Goal: Task Accomplishment & Management: Manage account settings

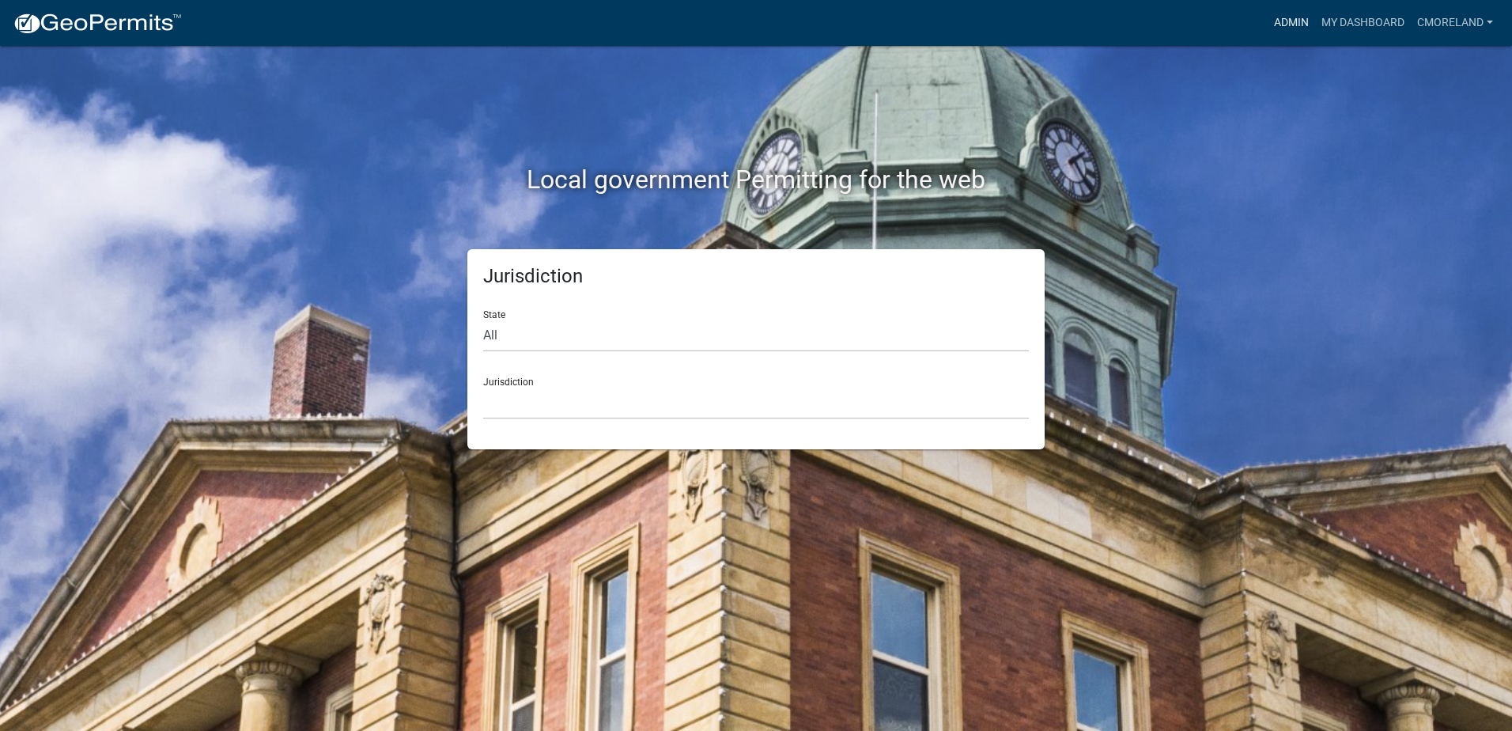
click at [1290, 21] on link "Admin" at bounding box center [1291, 23] width 47 height 30
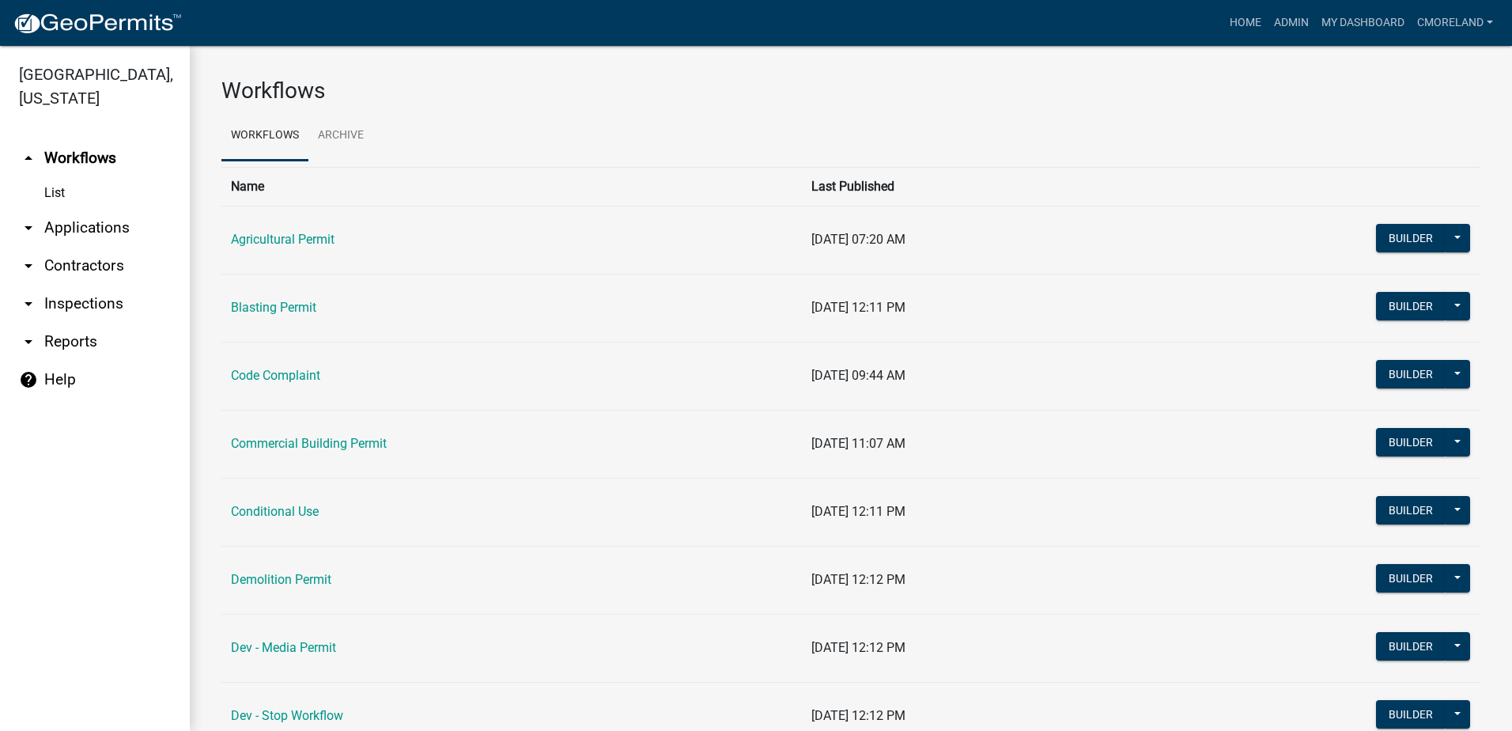
click at [109, 305] on link "arrow_drop_down Inspections" at bounding box center [95, 304] width 190 height 38
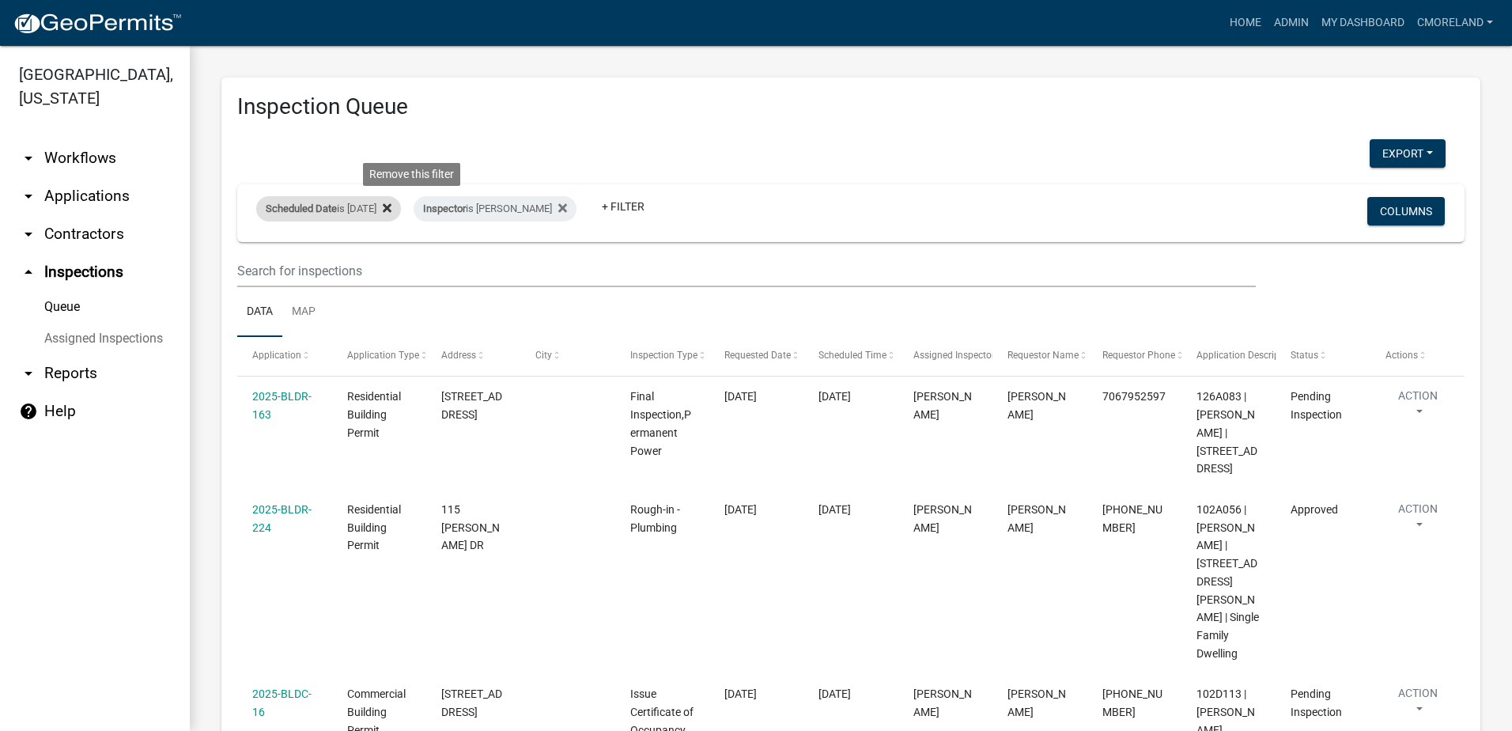
click at [391, 208] on icon at bounding box center [387, 208] width 9 height 13
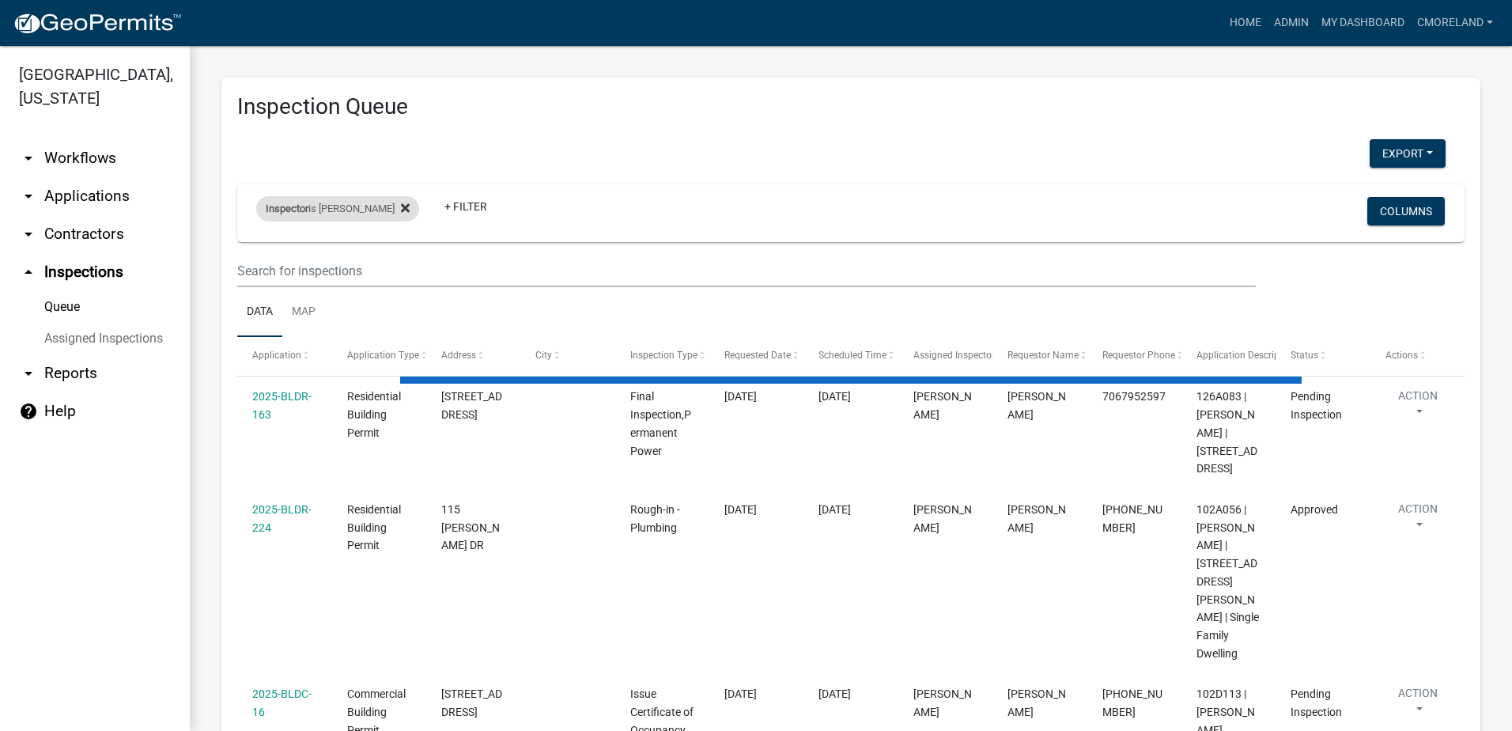
select select "2: 50"
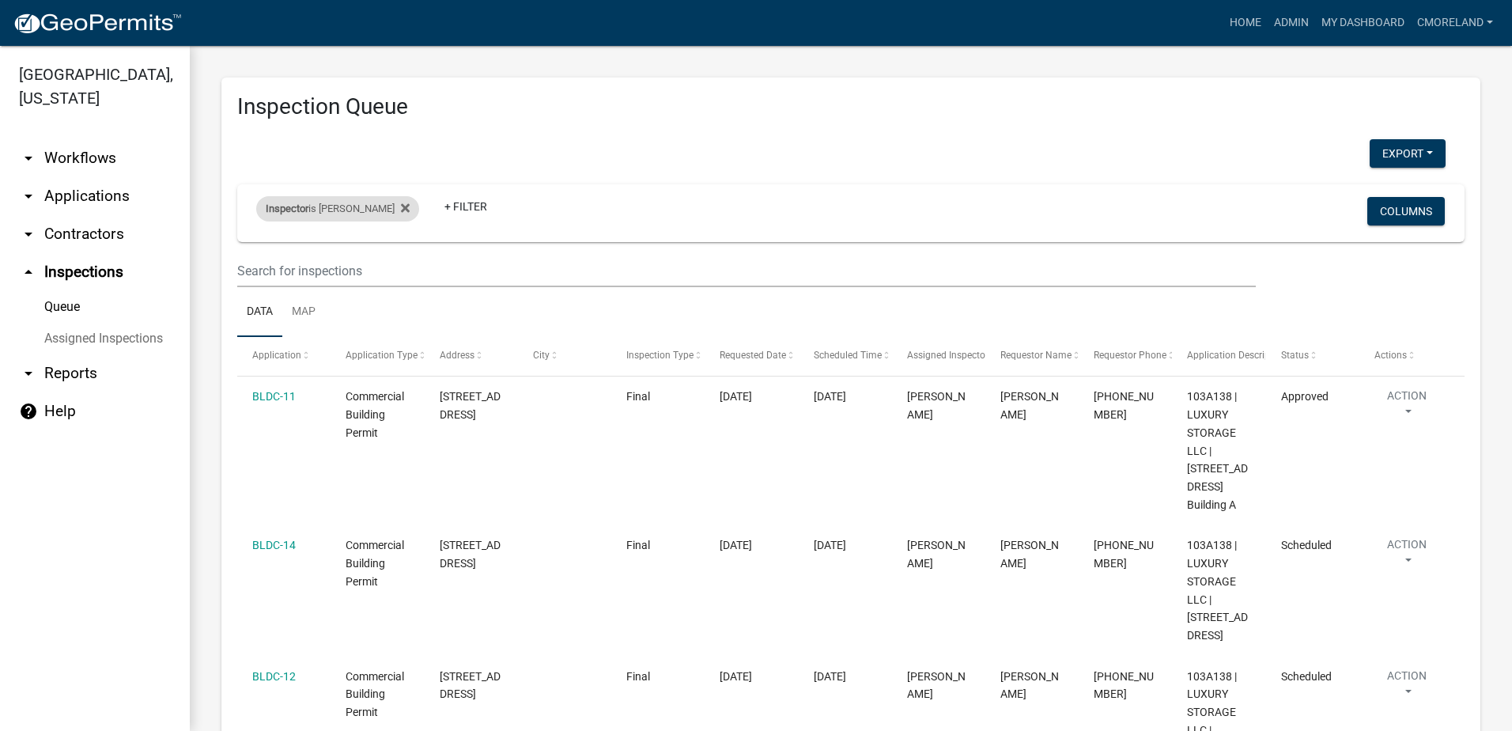
click at [357, 200] on div "Inspector is [PERSON_NAME]" at bounding box center [337, 208] width 163 height 25
select select "07642ab0-564c-47bb-824b-0ccf2da83593"
click at [401, 206] on icon at bounding box center [405, 207] width 9 height 9
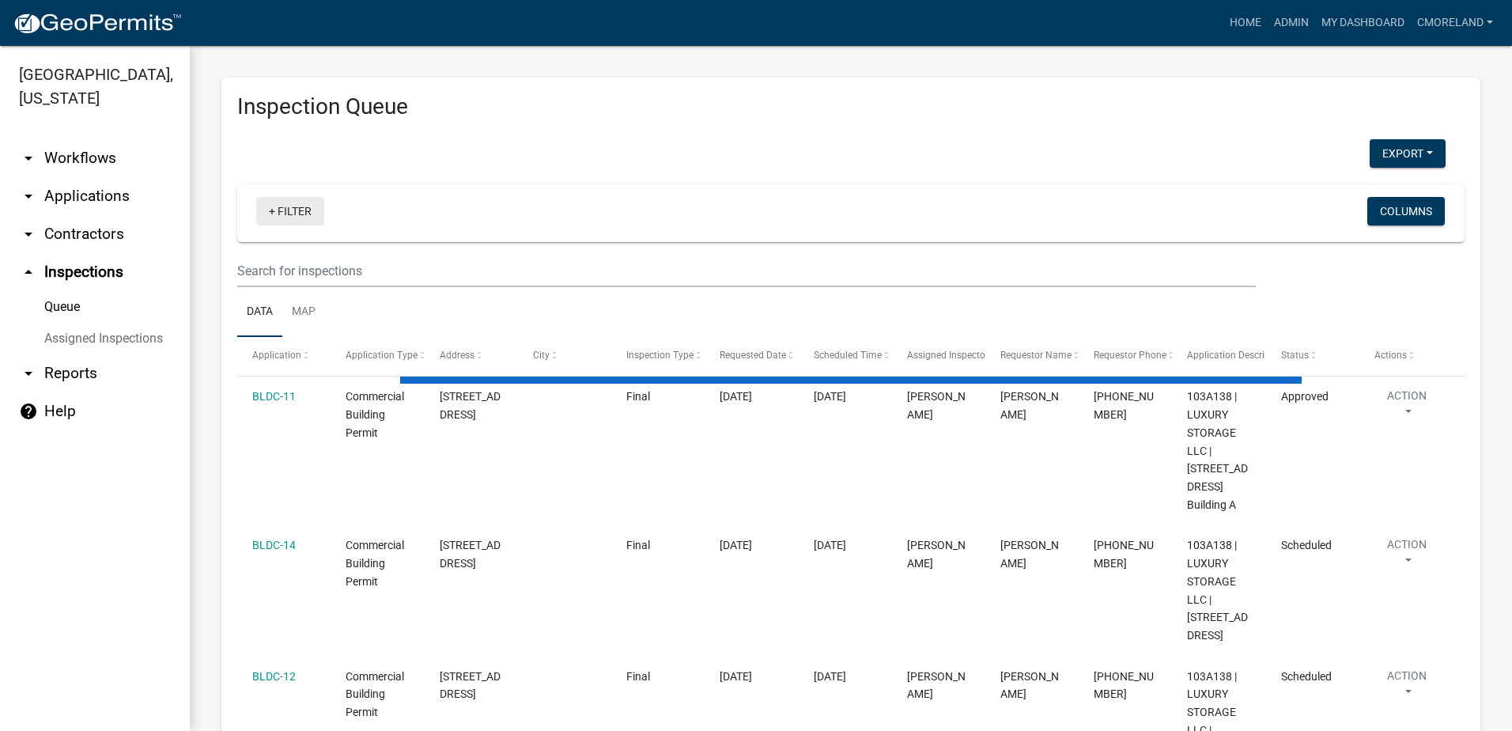
click at [282, 212] on link "+ Filter" at bounding box center [290, 211] width 68 height 28
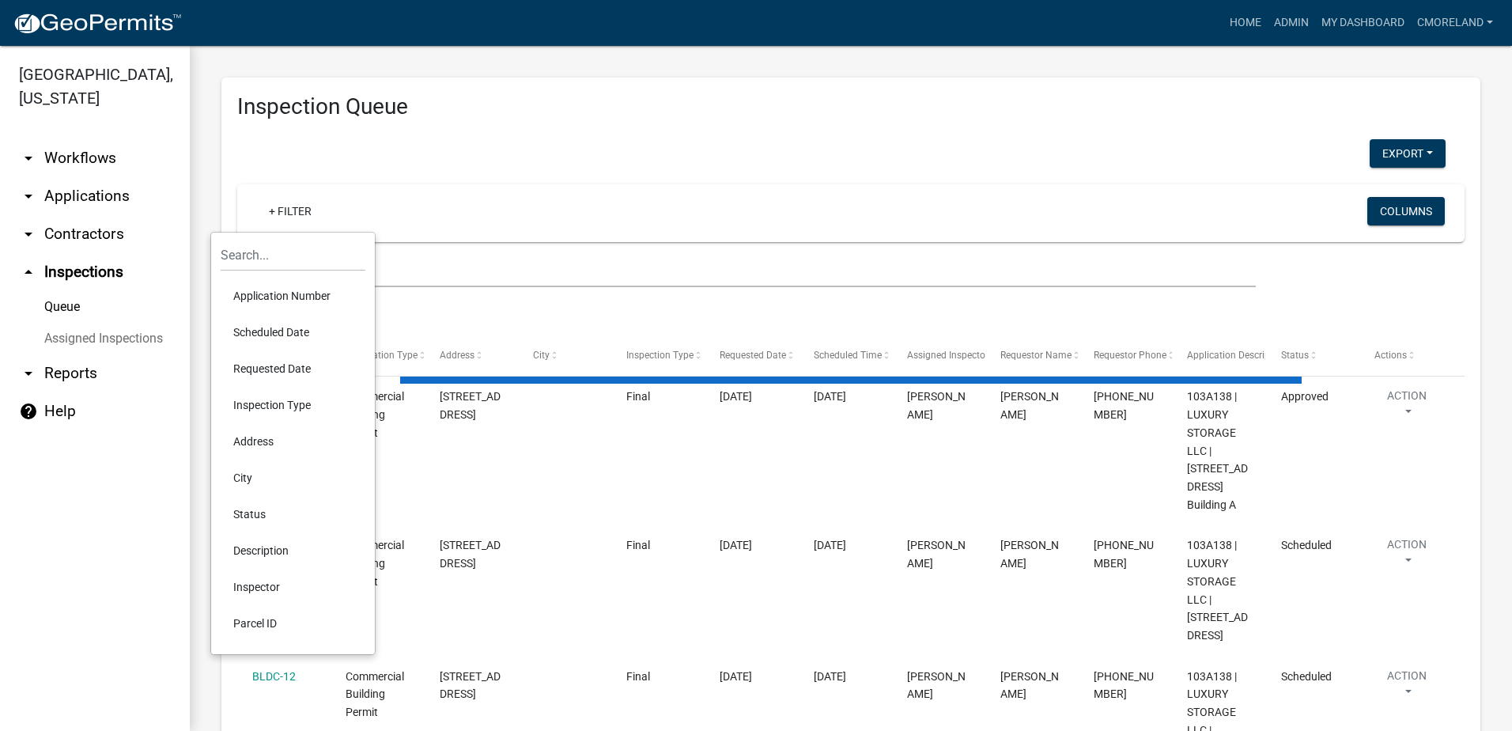
click at [265, 367] on li "Requested Date" at bounding box center [293, 368] width 145 height 36
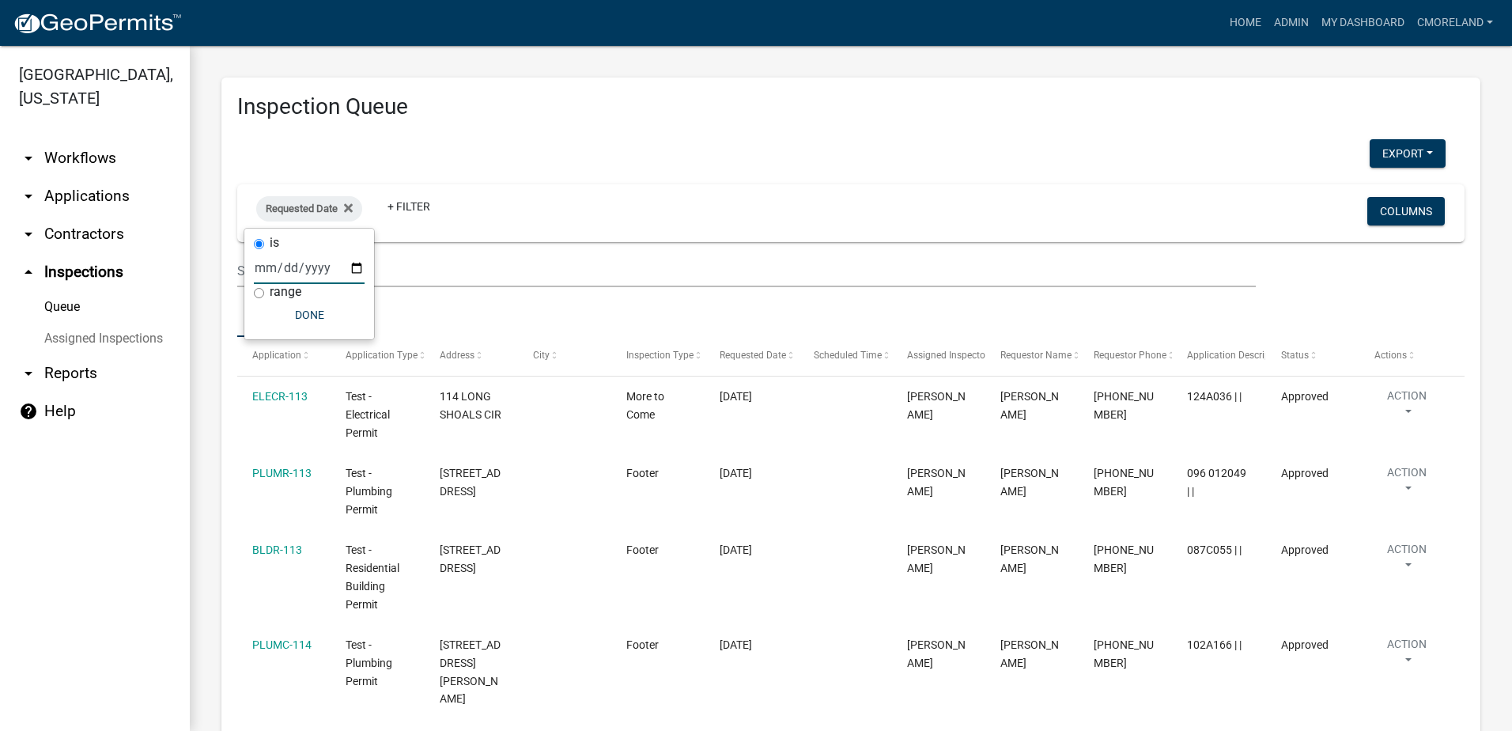
click at [357, 267] on input "date" at bounding box center [309, 267] width 111 height 32
type input "[DATE]"
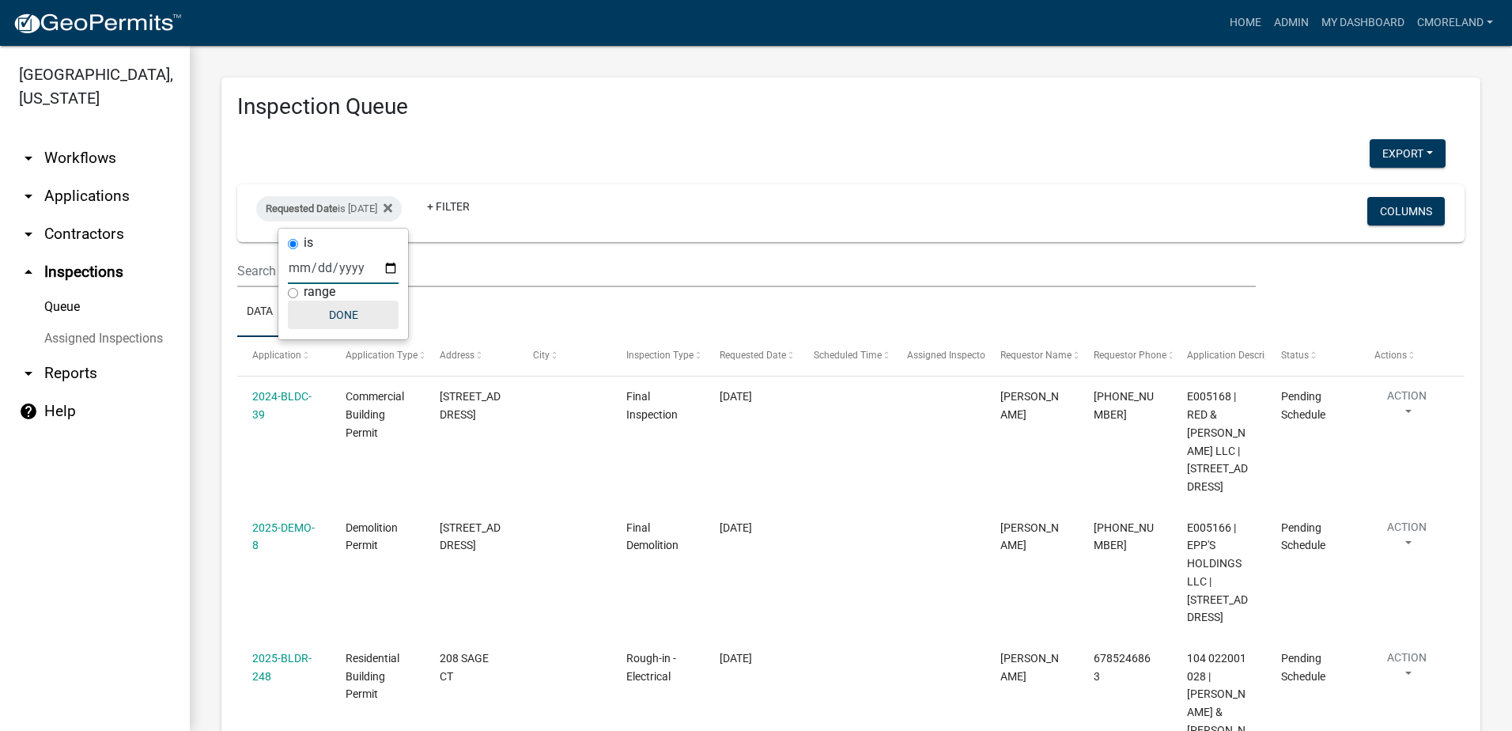
click at [335, 311] on button "Done" at bounding box center [343, 315] width 111 height 28
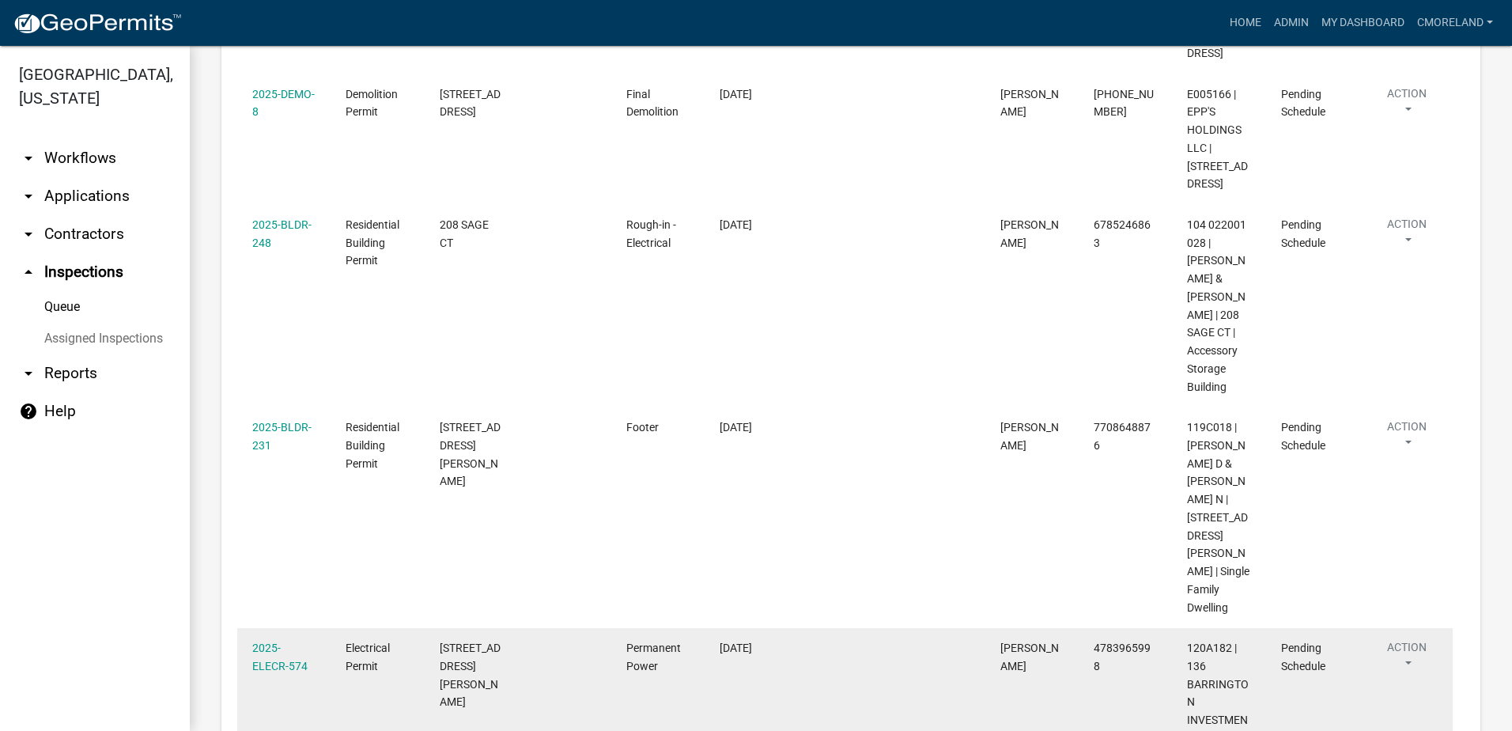
scroll to position [509, 0]
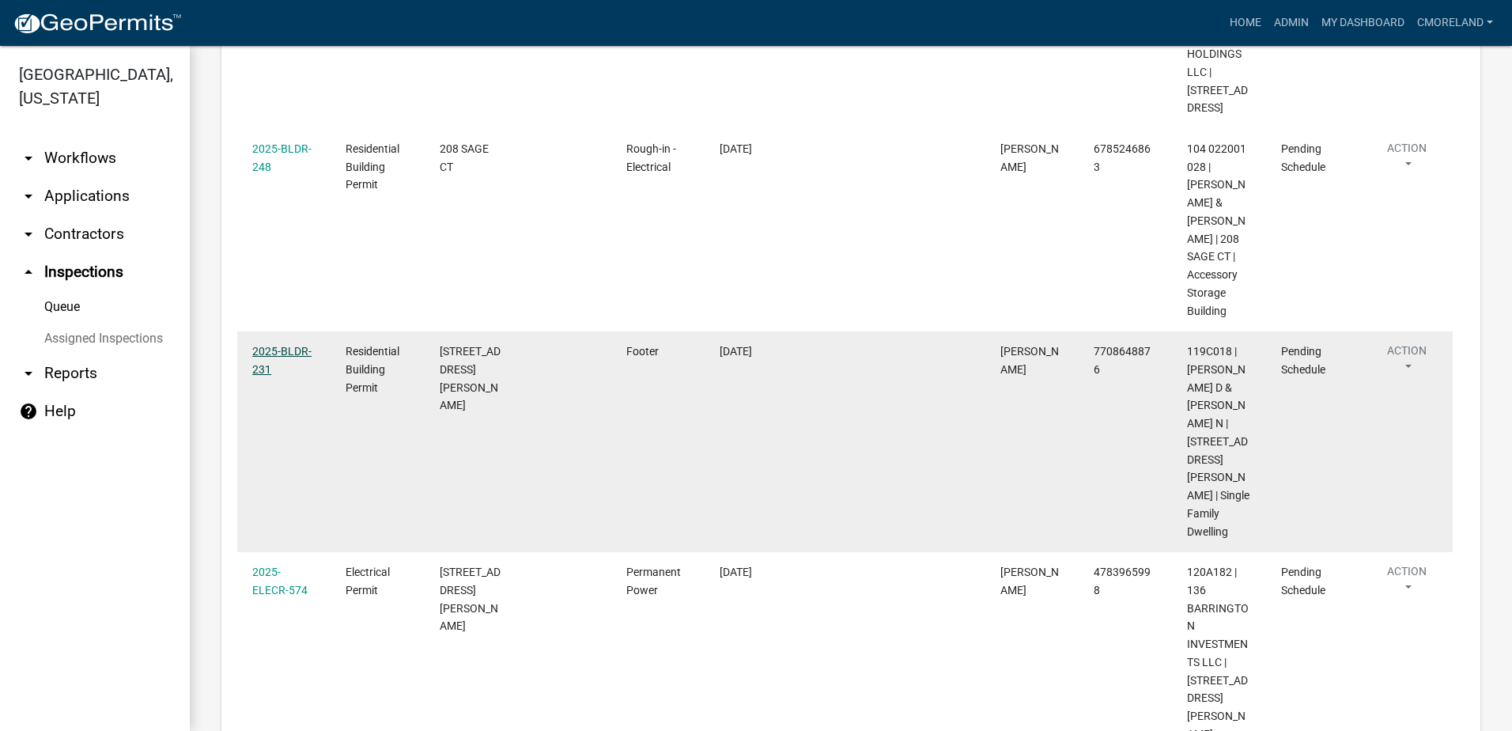
click at [278, 367] on link "2025-BLDR-231" at bounding box center [281, 360] width 59 height 31
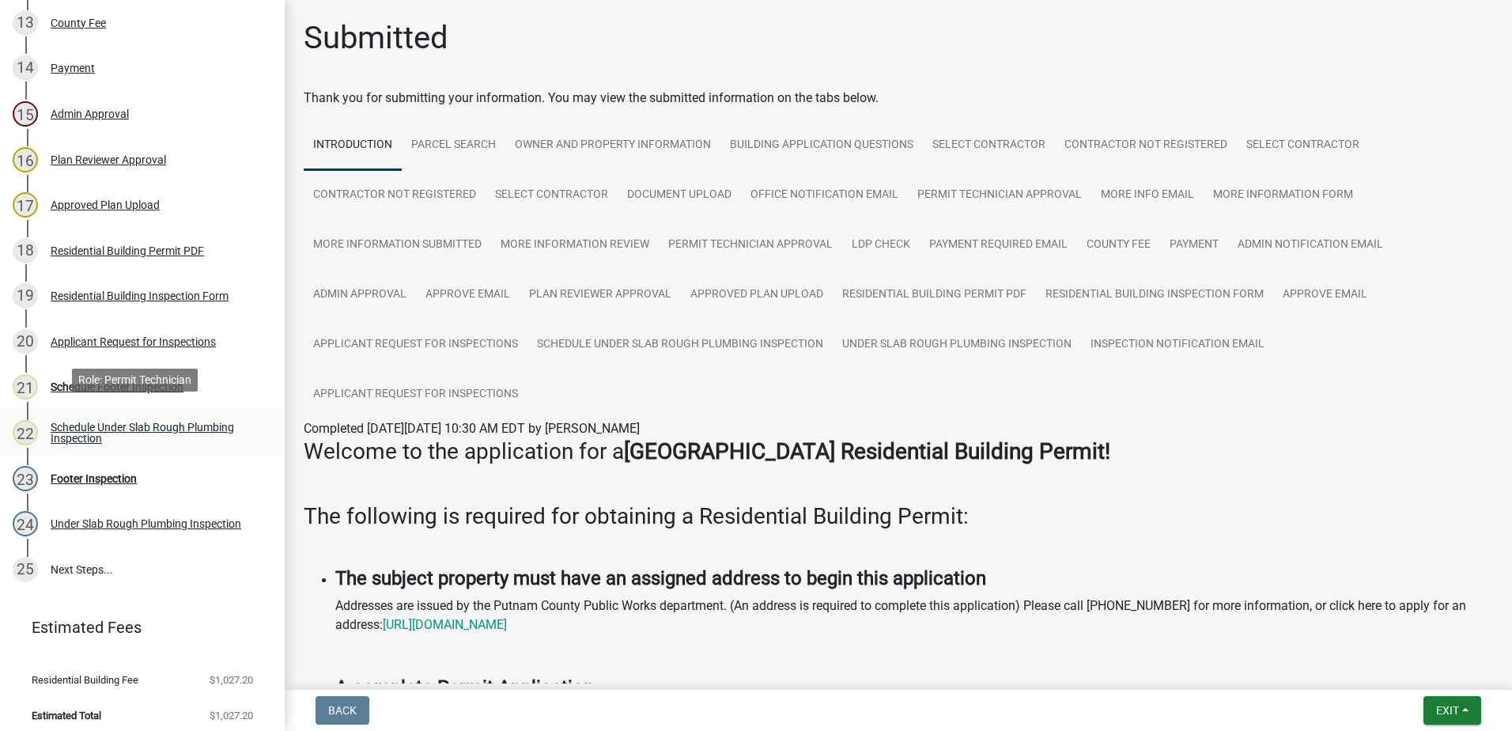
scroll to position [822, 0]
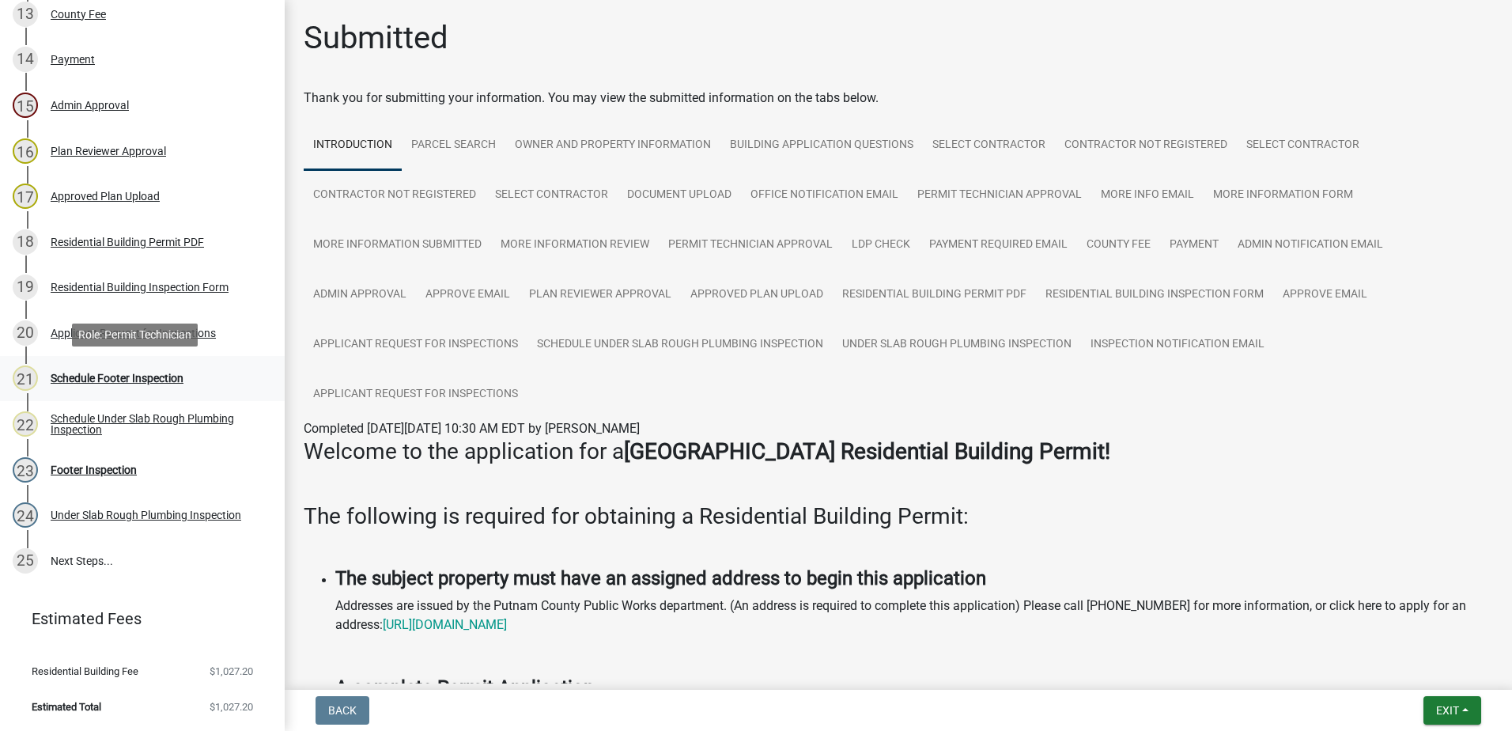
click at [94, 378] on div "Schedule Footer Inspection" at bounding box center [117, 377] width 133 height 11
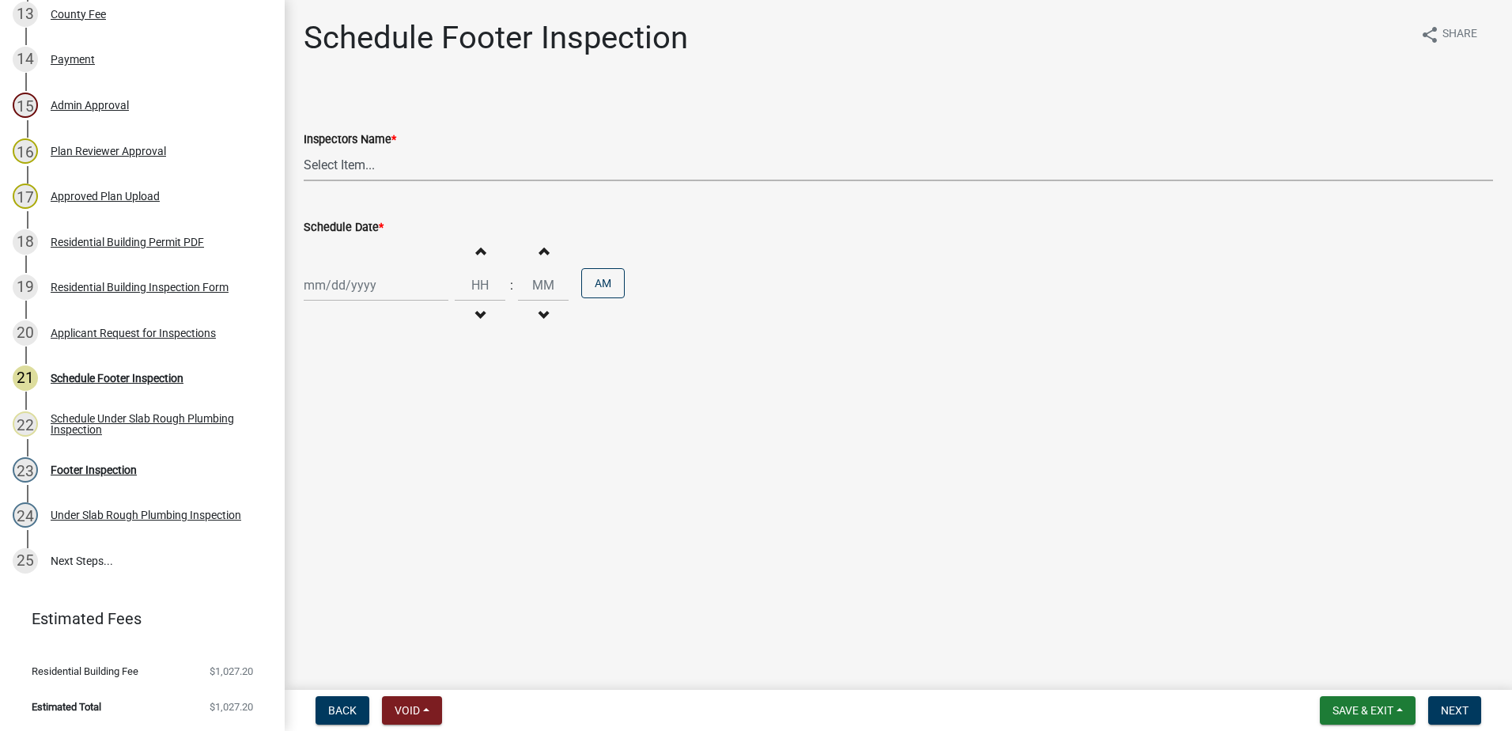
click at [397, 164] on select "Select Item... mrivera ([PERSON_NAME]) [PERSON_NAME] ([PERSON_NAME] ([PERSON_NA…" at bounding box center [898, 165] width 1189 height 32
select select "a0ea4169-8540-4a2c-b9f4-cf4c1ffdeb95"
click at [304, 149] on select "Select Item... mrivera ([PERSON_NAME]) [PERSON_NAME] ([PERSON_NAME] ([PERSON_NA…" at bounding box center [898, 165] width 1189 height 32
click at [389, 288] on div at bounding box center [376, 285] width 145 height 32
select select "10"
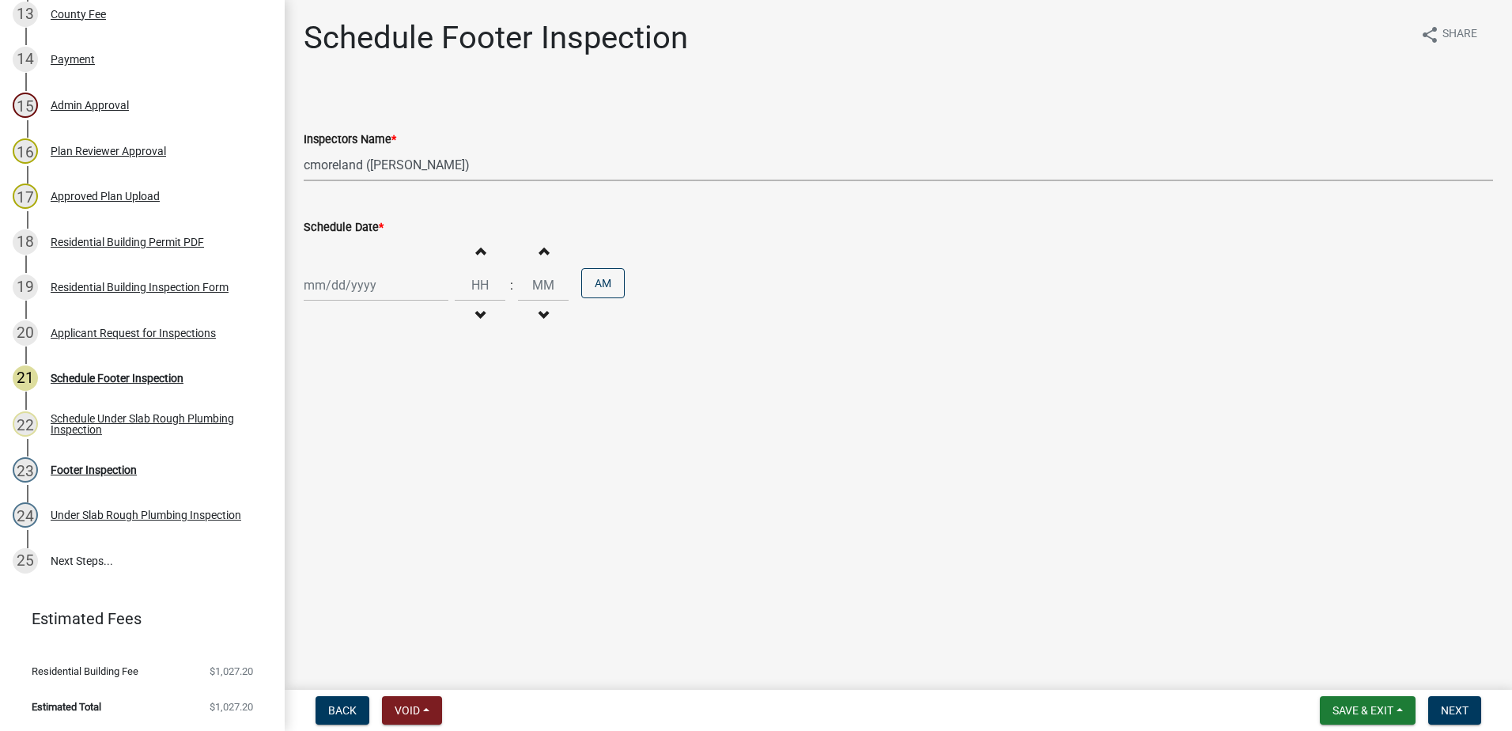
select select "2025"
click at [351, 424] on div "14" at bounding box center [344, 419] width 25 height 25
type input "[DATE]"
click at [1464, 709] on span "Next" at bounding box center [1455, 710] width 28 height 13
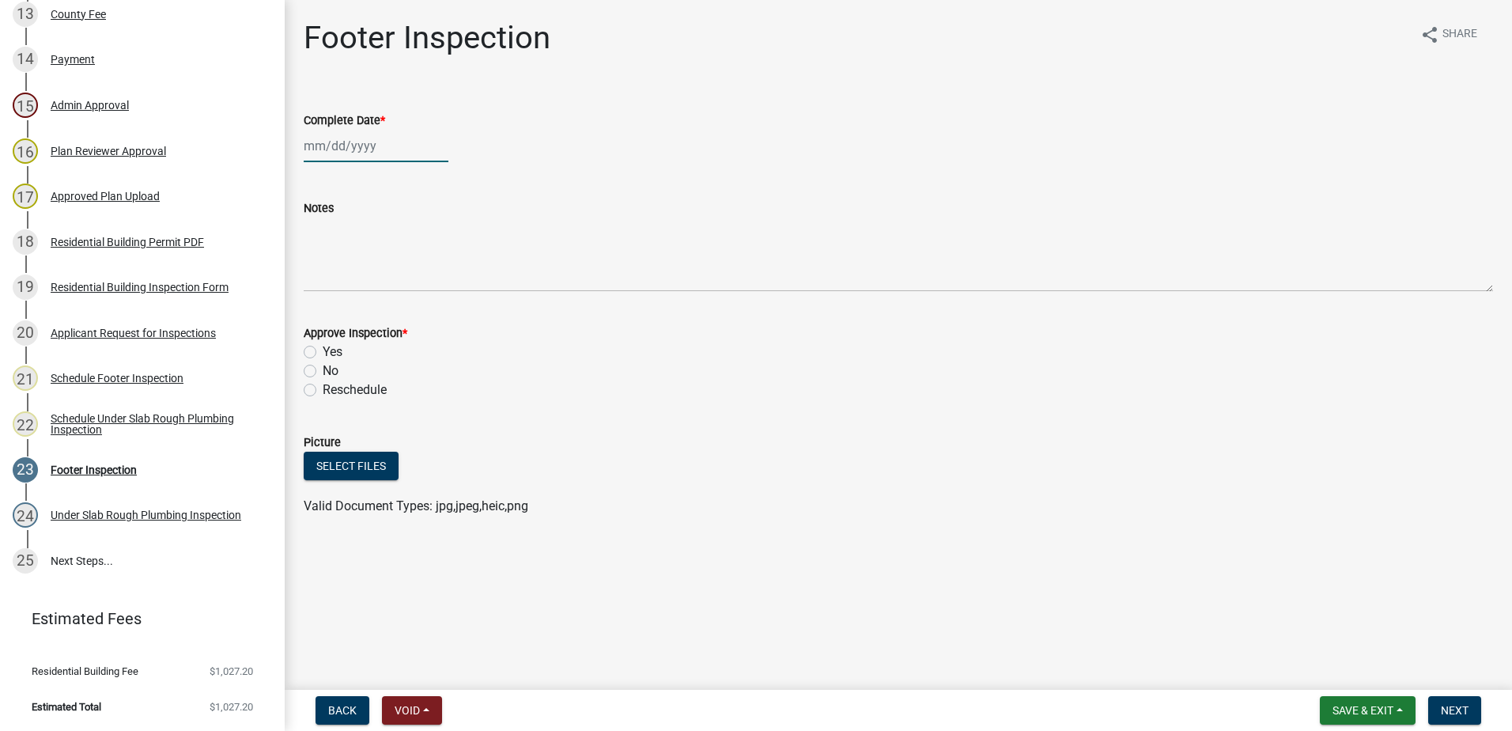
select select "10"
select select "2025"
click at [342, 145] on div "[PERSON_NAME] Feb Mar Apr [PERSON_NAME][DATE] Oct Nov [DATE] 1526 1527 1528 152…" at bounding box center [376, 146] width 145 height 32
click at [343, 276] on div "14" at bounding box center [344, 280] width 25 height 25
type input "[DATE]"
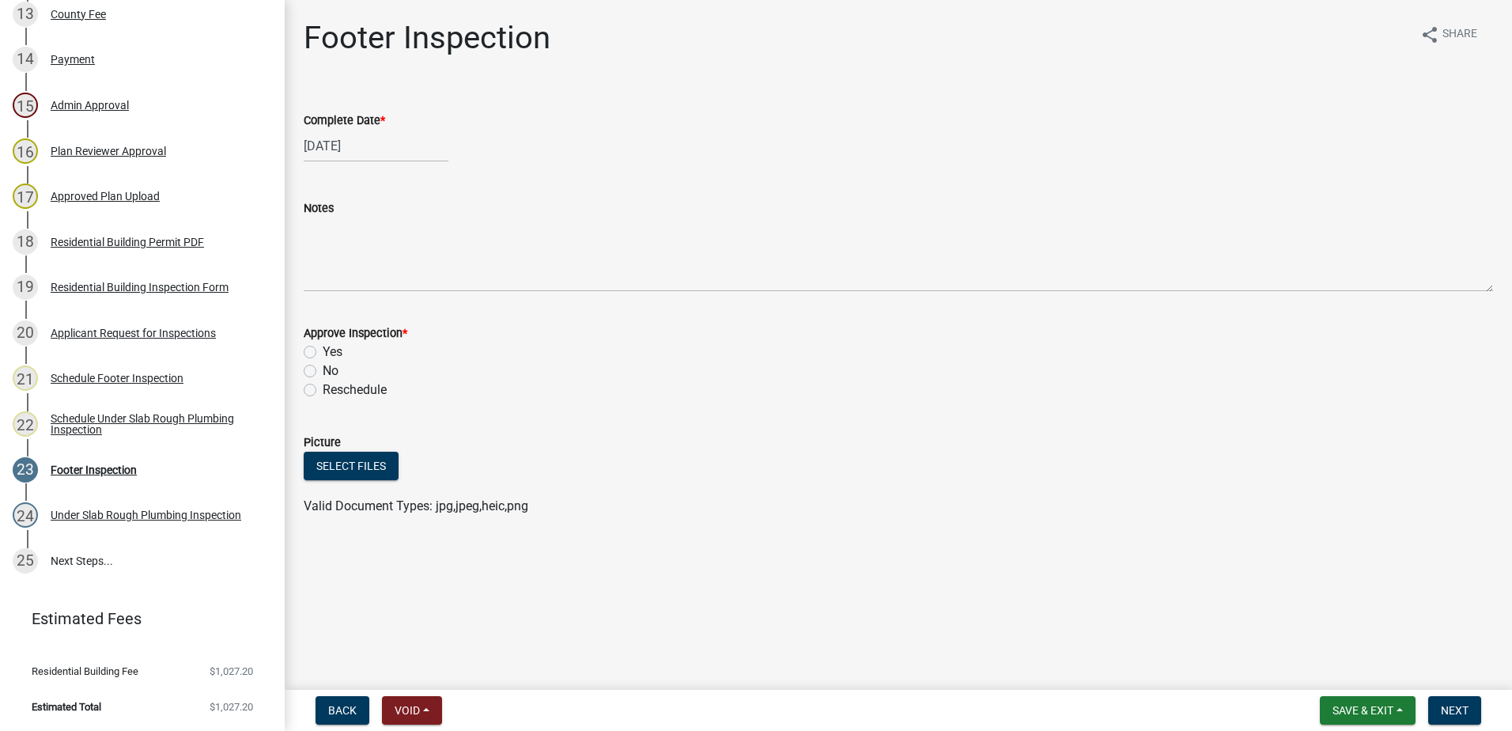
click at [323, 354] on label "Yes" at bounding box center [333, 351] width 20 height 19
click at [323, 353] on input "Yes" at bounding box center [328, 347] width 10 height 10
radio input "true"
click at [1459, 709] on span "Next" at bounding box center [1455, 710] width 28 height 13
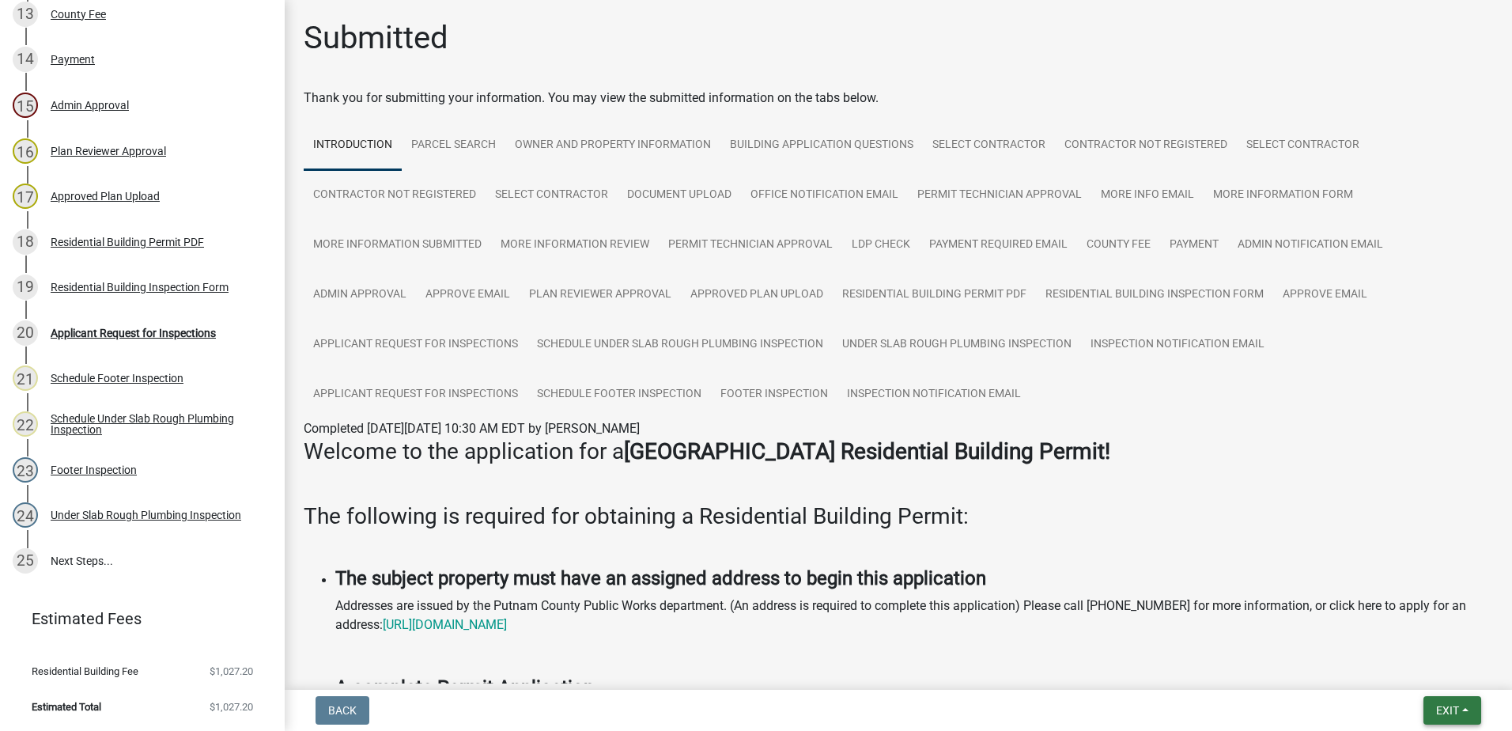
click at [1451, 709] on span "Exit" at bounding box center [1447, 710] width 23 height 13
click at [1417, 673] on button "Save & Exit" at bounding box center [1418, 669] width 127 height 38
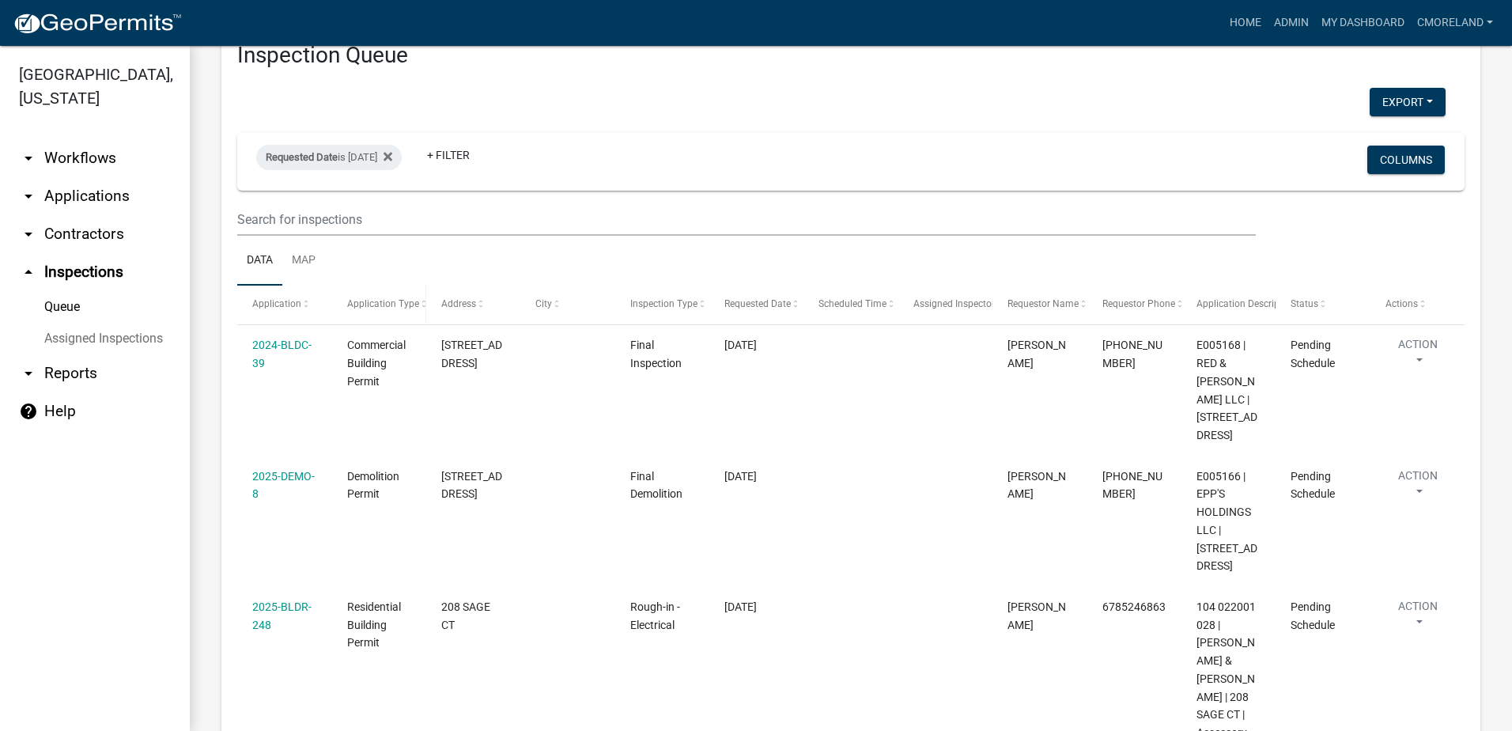
scroll to position [79, 0]
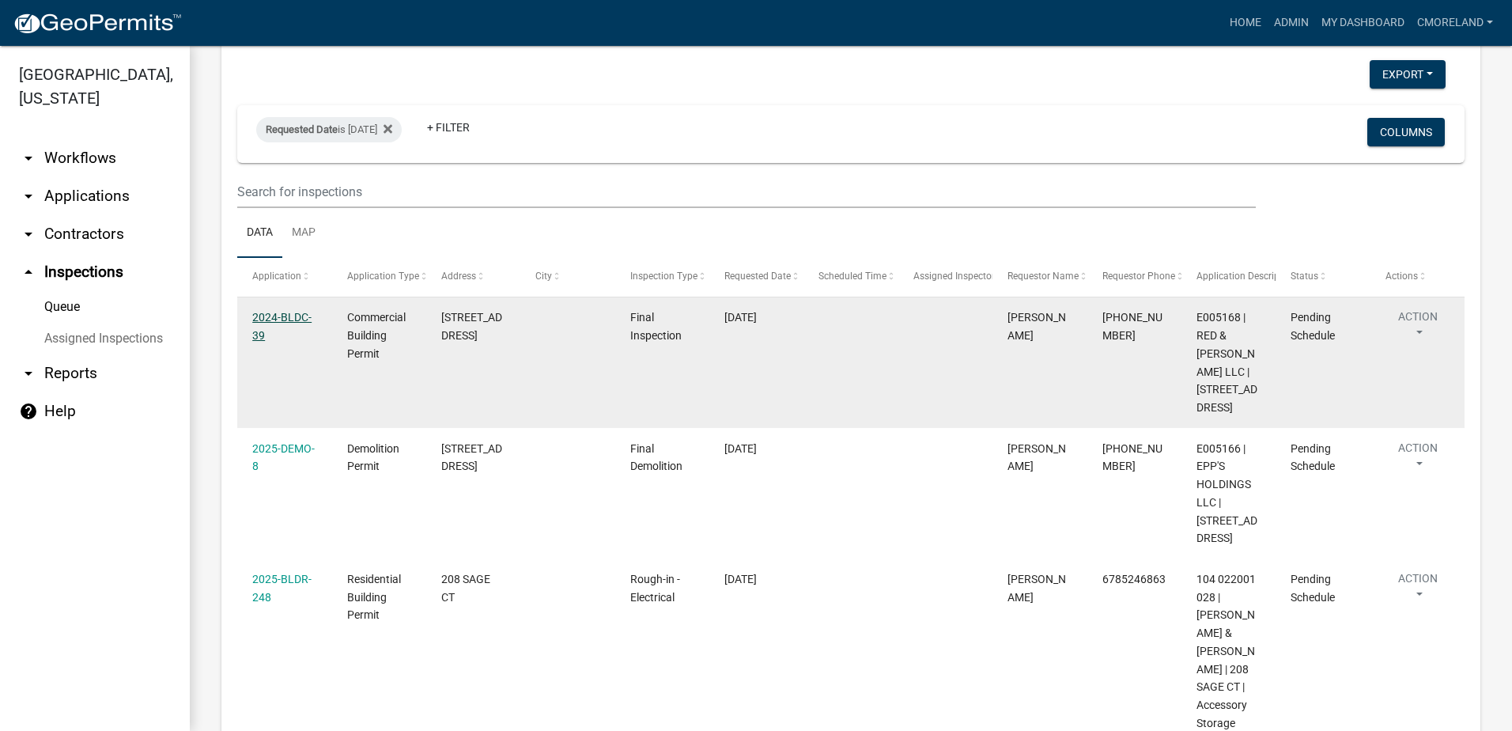
click at [289, 316] on link "2024-BLDC-39" at bounding box center [281, 326] width 59 height 31
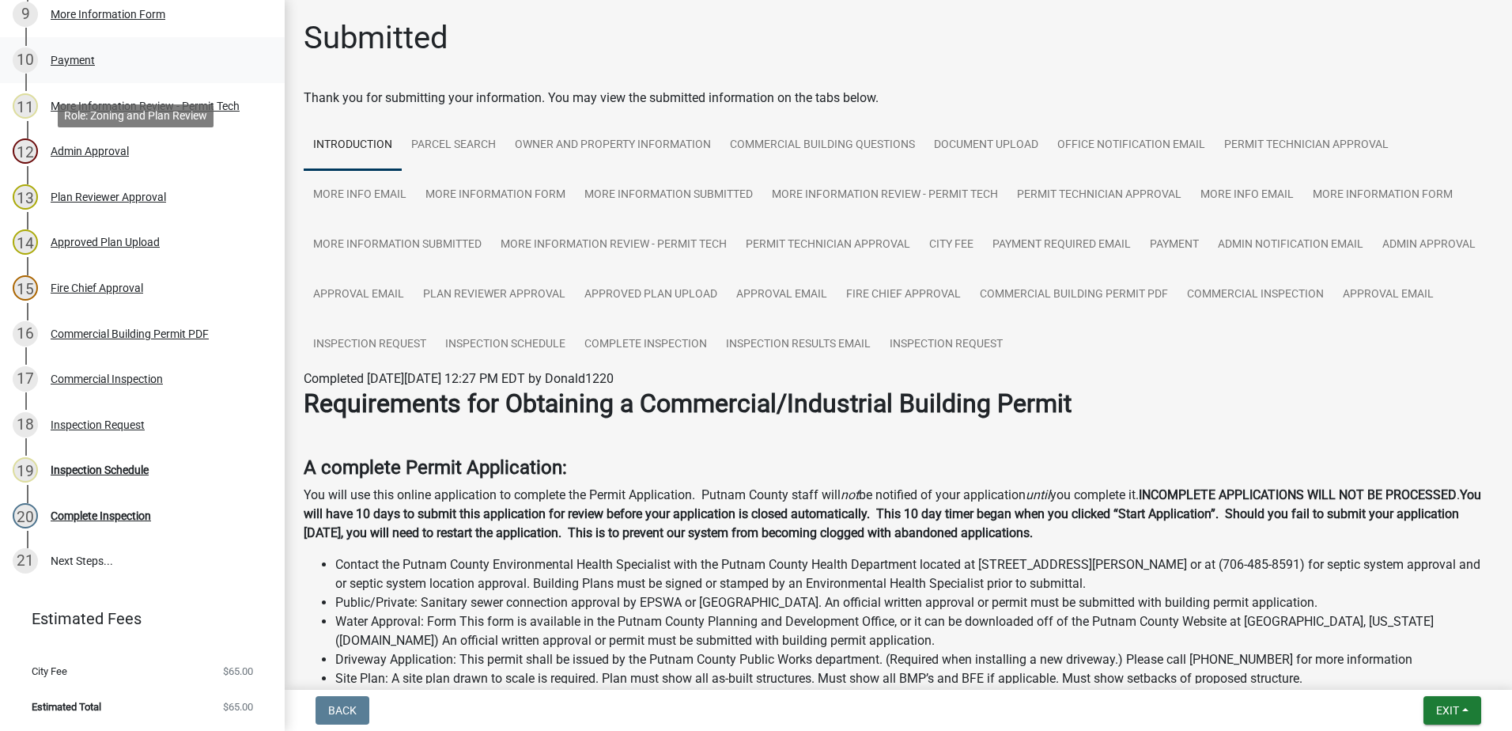
scroll to position [663, 0]
click at [117, 469] on div "Inspection Schedule" at bounding box center [100, 469] width 98 height 11
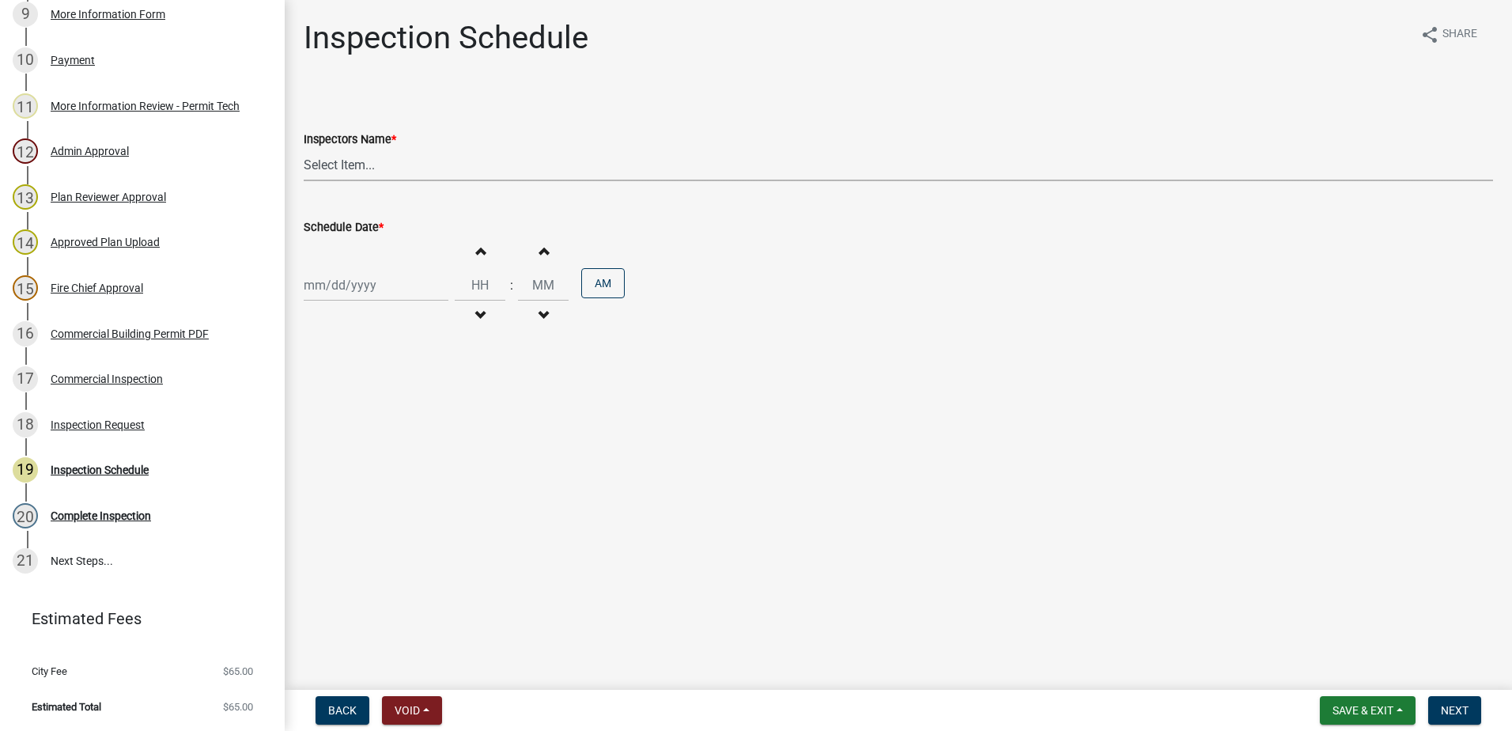
click at [425, 164] on select "Select Item... mrivera ([PERSON_NAME]) [PERSON_NAME] ([PERSON_NAME] ([PERSON_NA…" at bounding box center [898, 165] width 1189 height 32
select select "07642ab0-564c-47bb-824b-0ccf2da83593"
click at [304, 149] on select "Select Item... mrivera ([PERSON_NAME]) [PERSON_NAME] ([PERSON_NAME] ([PERSON_NA…" at bounding box center [898, 165] width 1189 height 32
select select "10"
select select "2025"
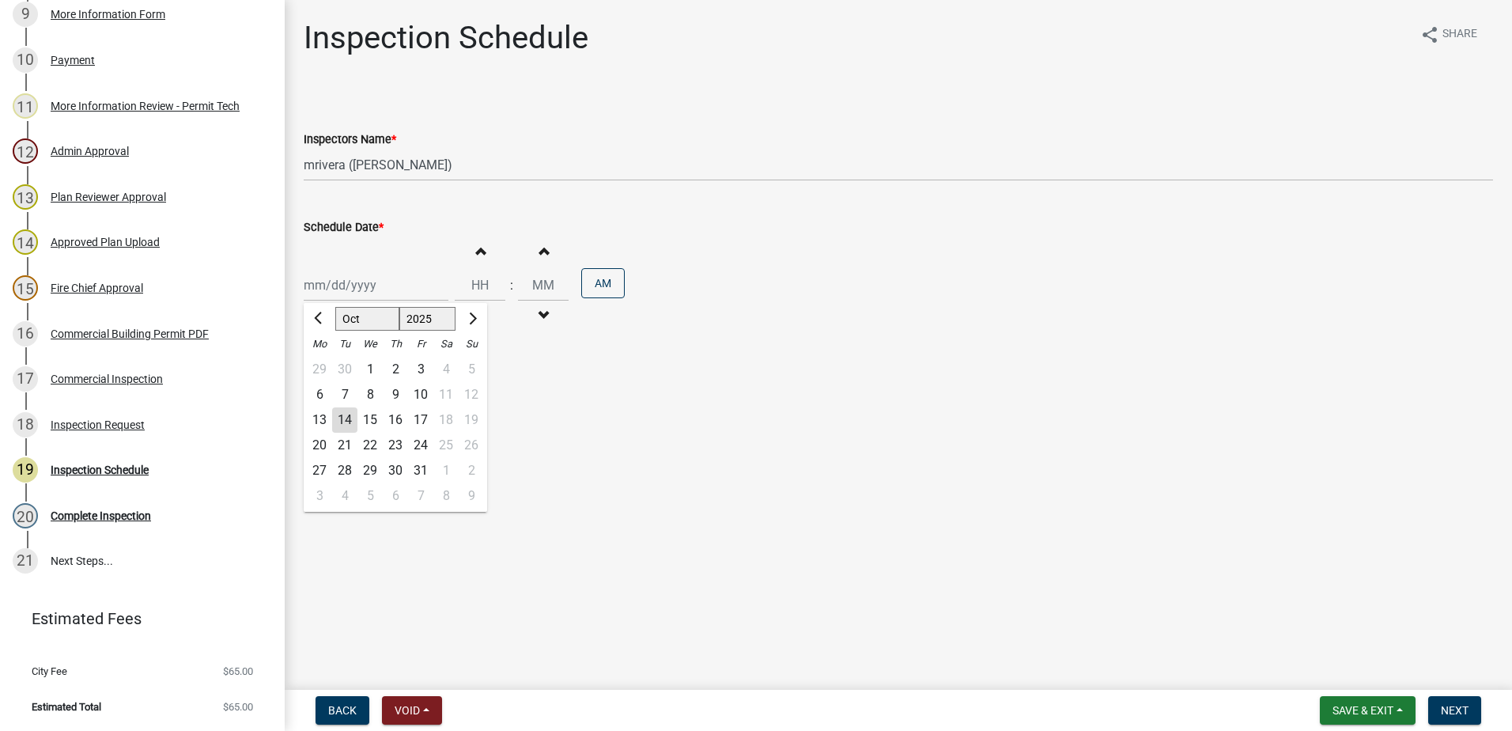
click at [377, 286] on div "[PERSON_NAME] Feb Mar Apr [PERSON_NAME][DATE] Oct Nov [DATE] 1526 1527 1528 152…" at bounding box center [376, 285] width 145 height 32
click at [370, 418] on div "15" at bounding box center [369, 419] width 25 height 25
type input "[DATE]"
click at [1455, 708] on span "Next" at bounding box center [1455, 710] width 28 height 13
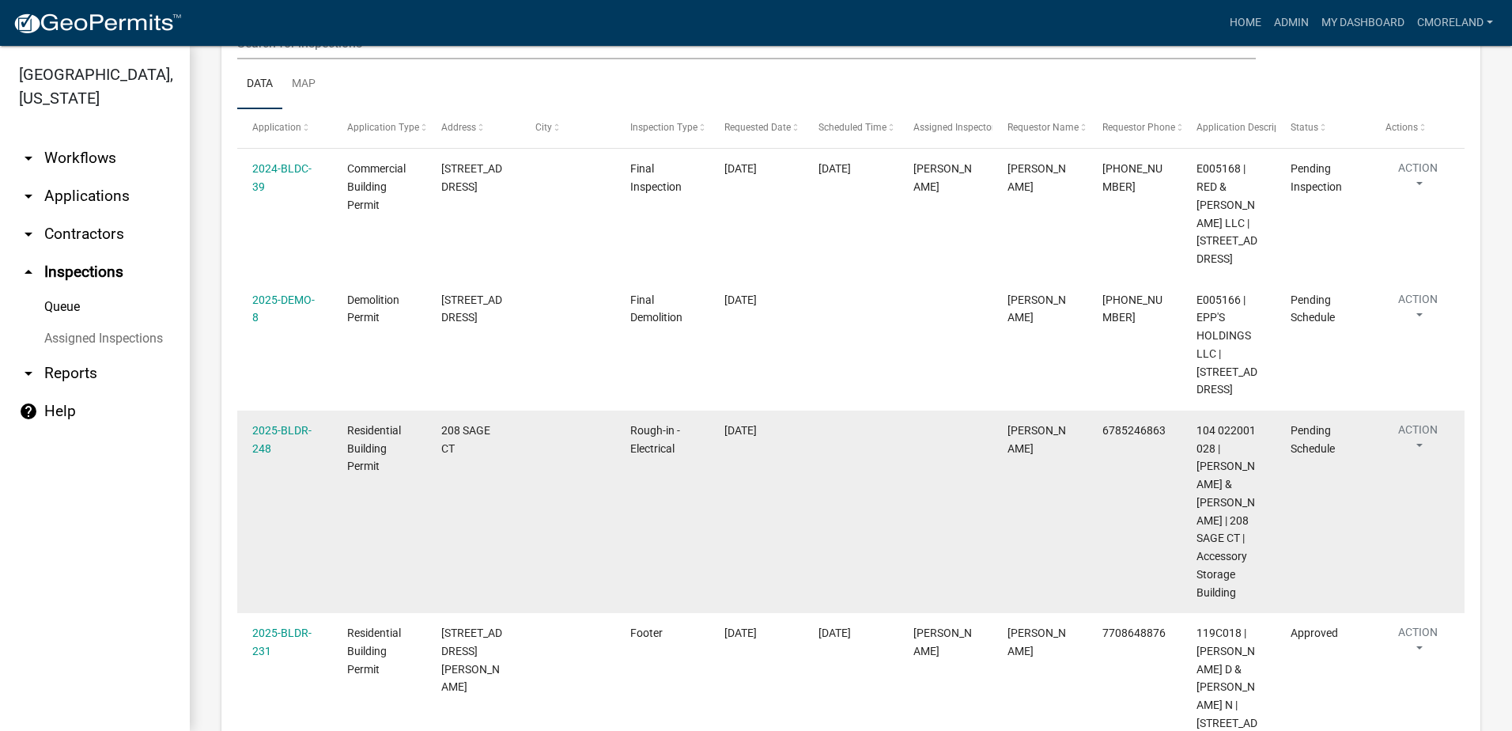
scroll to position [237, 0]
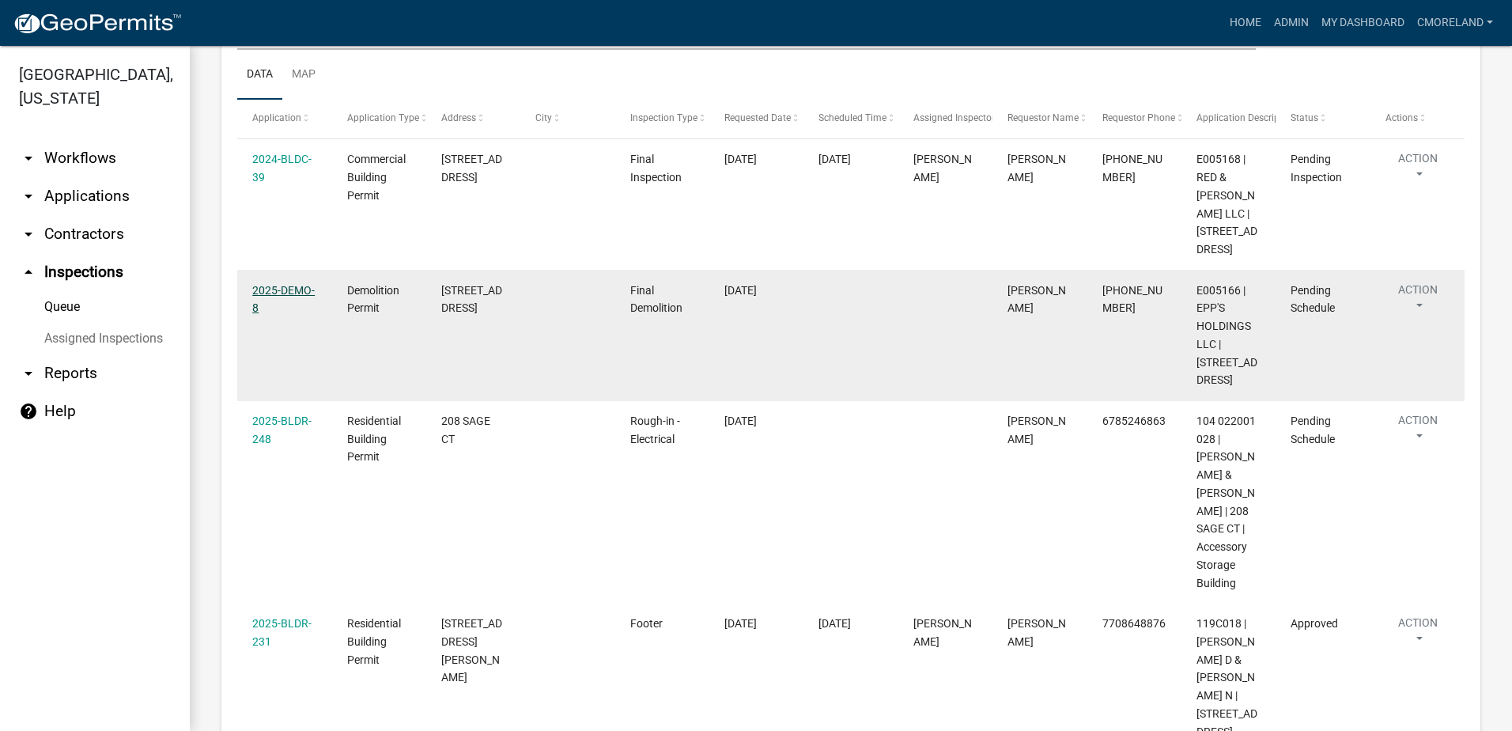
click at [291, 288] on link "2025-DEMO-8" at bounding box center [283, 299] width 62 height 31
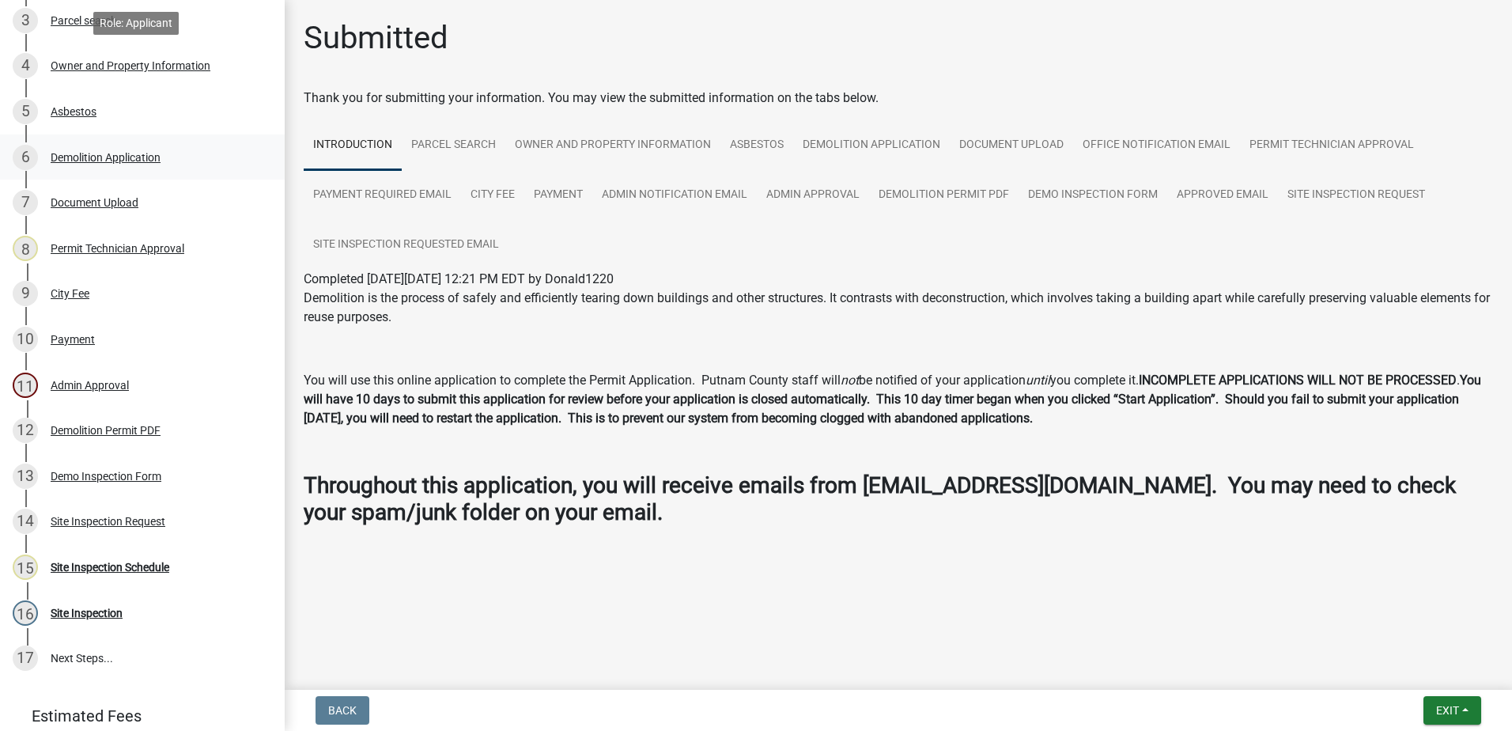
scroll to position [458, 0]
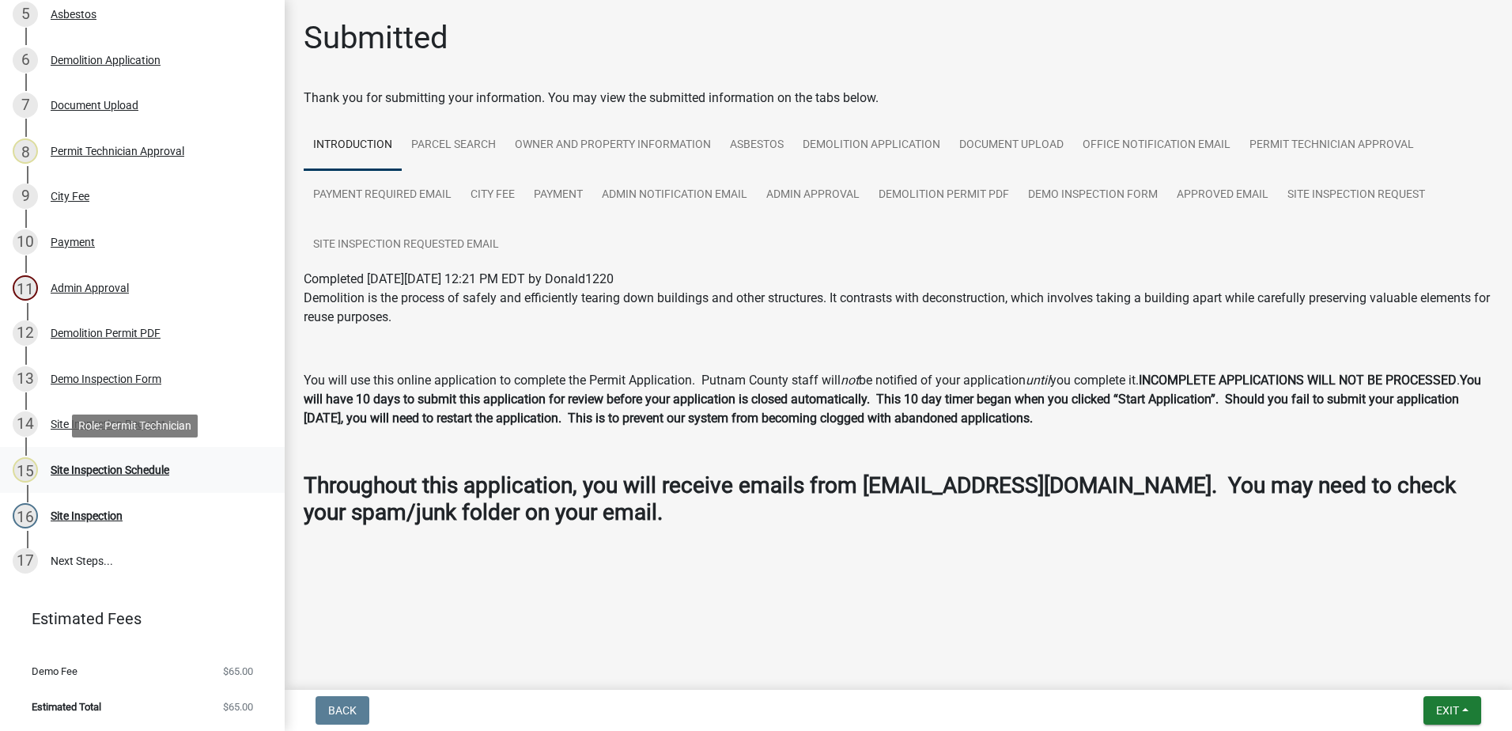
click at [99, 467] on div "Site Inspection Schedule" at bounding box center [110, 469] width 119 height 11
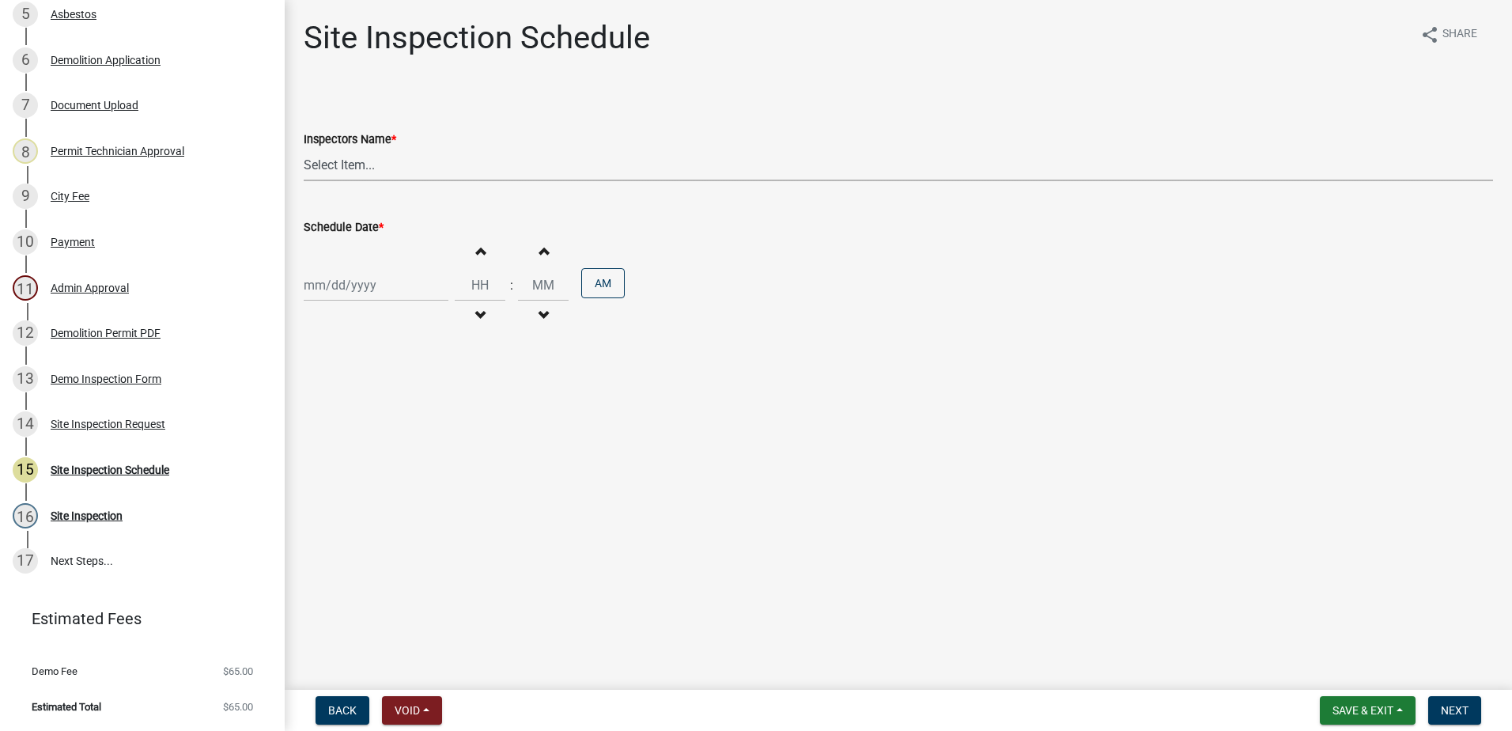
click at [406, 168] on select "Select Item... mrivera ([PERSON_NAME]) [PERSON_NAME] ([PERSON_NAME] ([PERSON_NA…" at bounding box center [898, 165] width 1189 height 32
select select "af3c6edf-34d7-49be-824e-99d5d0a3954f"
click at [304, 149] on select "Select Item... mrivera ([PERSON_NAME]) [PERSON_NAME] ([PERSON_NAME] ([PERSON_NA…" at bounding box center [898, 165] width 1189 height 32
click at [388, 292] on div at bounding box center [376, 285] width 145 height 32
select select "10"
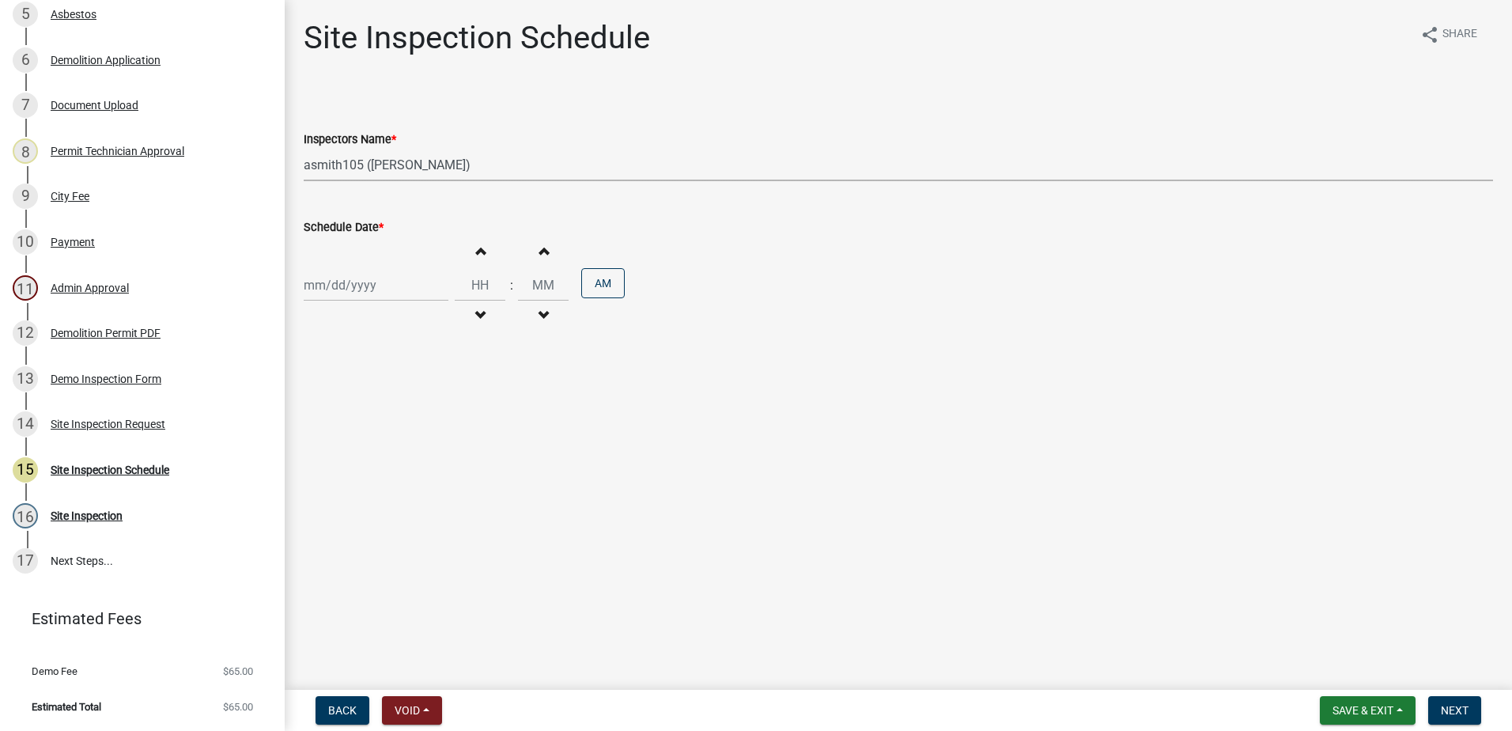
select select "2025"
click at [372, 420] on div "15" at bounding box center [369, 419] width 25 height 25
type input "[DATE]"
click at [1449, 704] on span "Next" at bounding box center [1455, 710] width 28 height 13
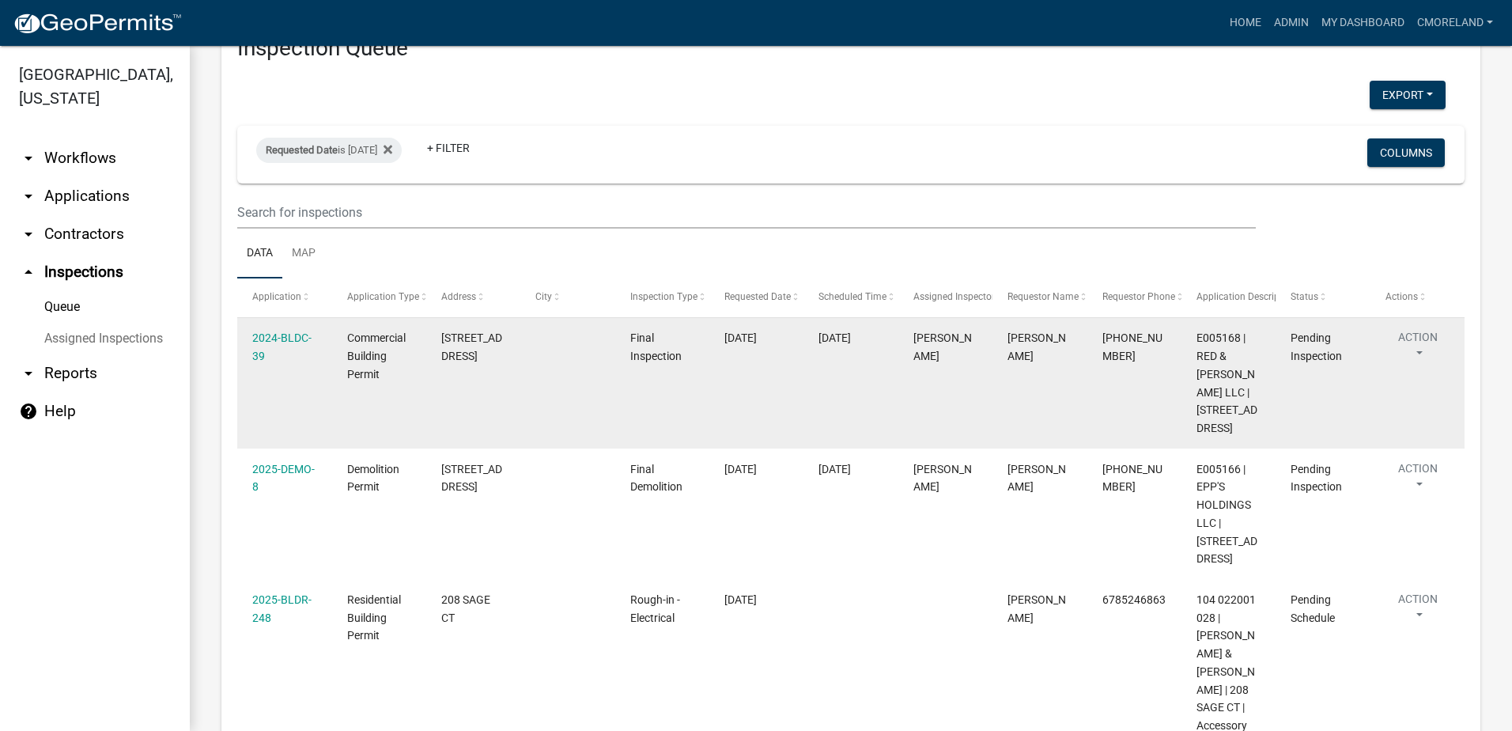
scroll to position [237, 0]
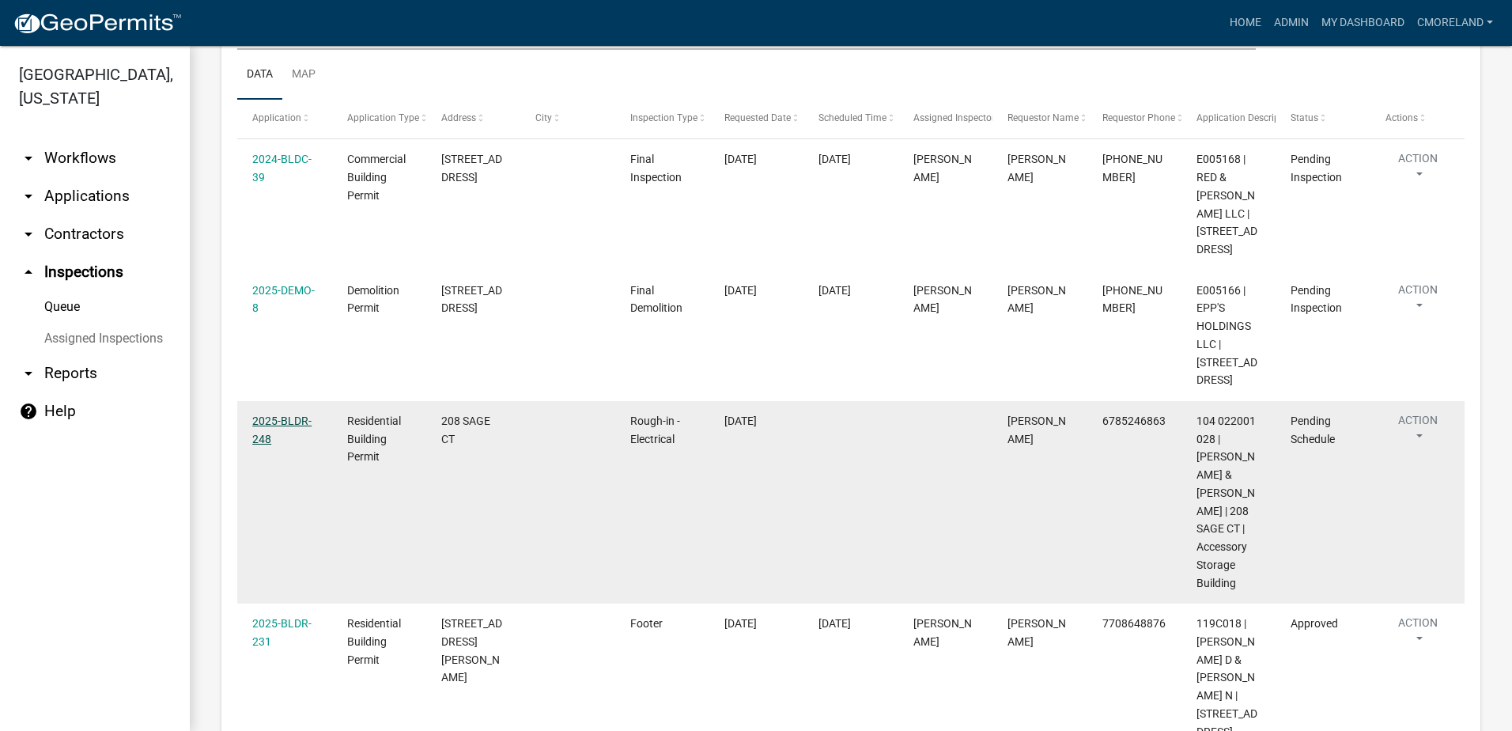
click at [269, 418] on link "2025-BLDR-248" at bounding box center [281, 429] width 59 height 31
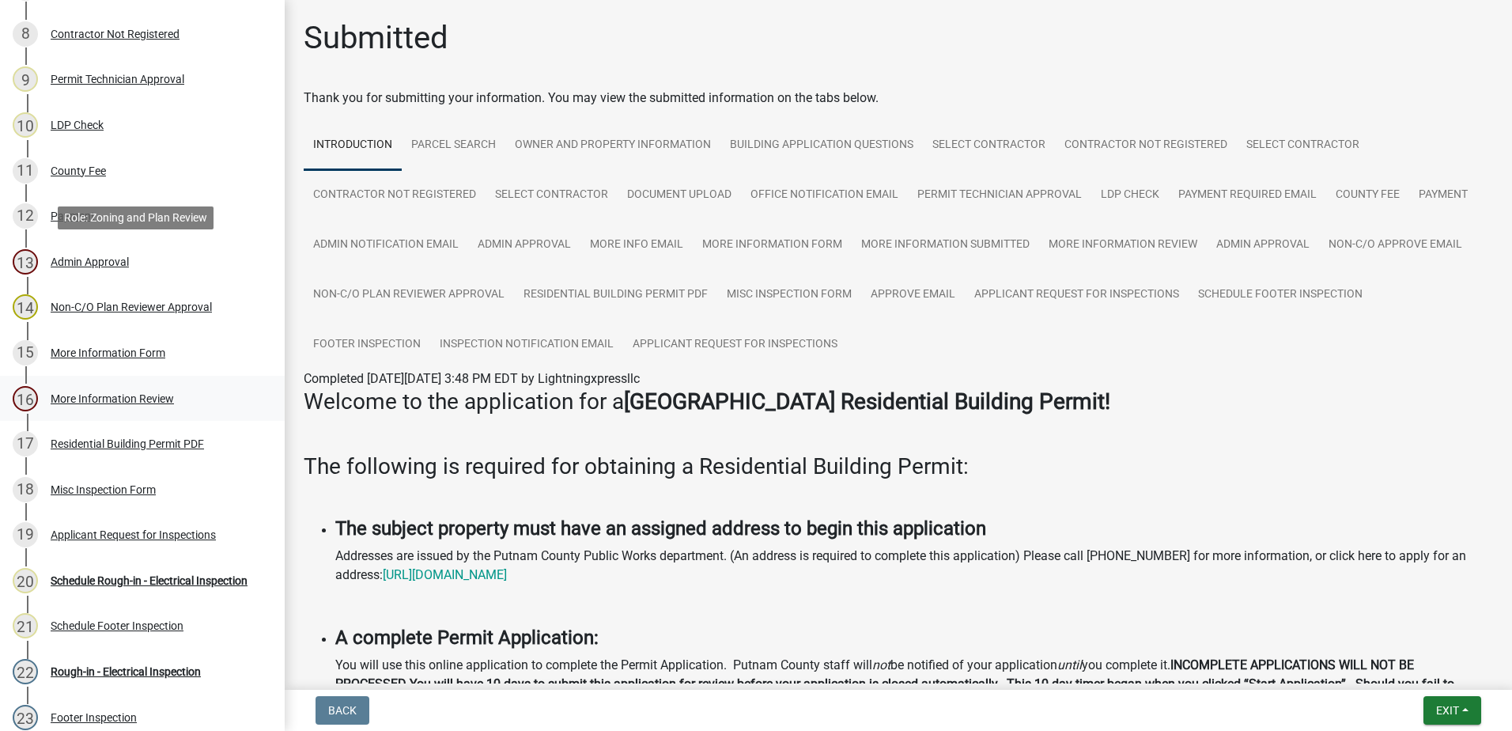
scroll to position [712, 0]
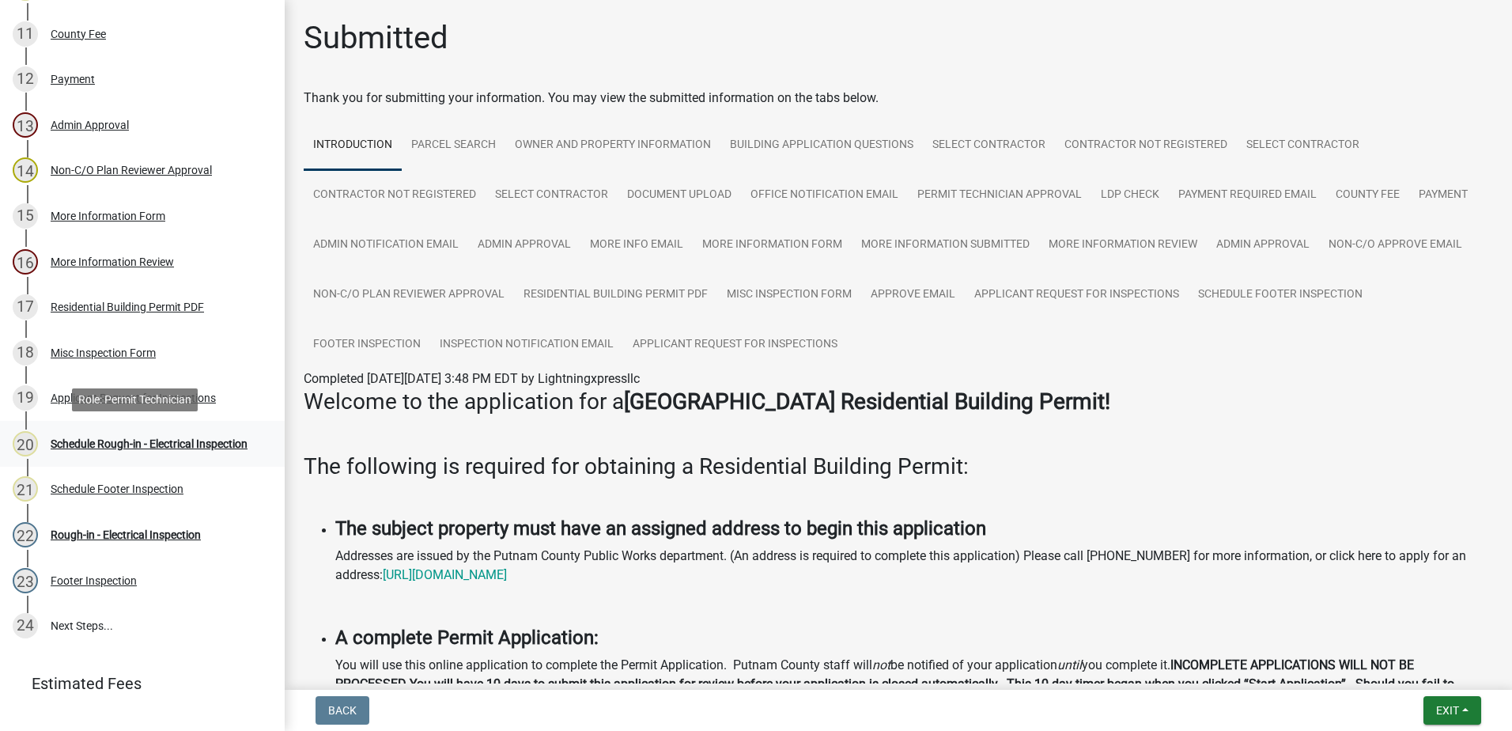
click at [146, 438] on div "Schedule Rough-in - Electrical Inspection" at bounding box center [149, 443] width 197 height 11
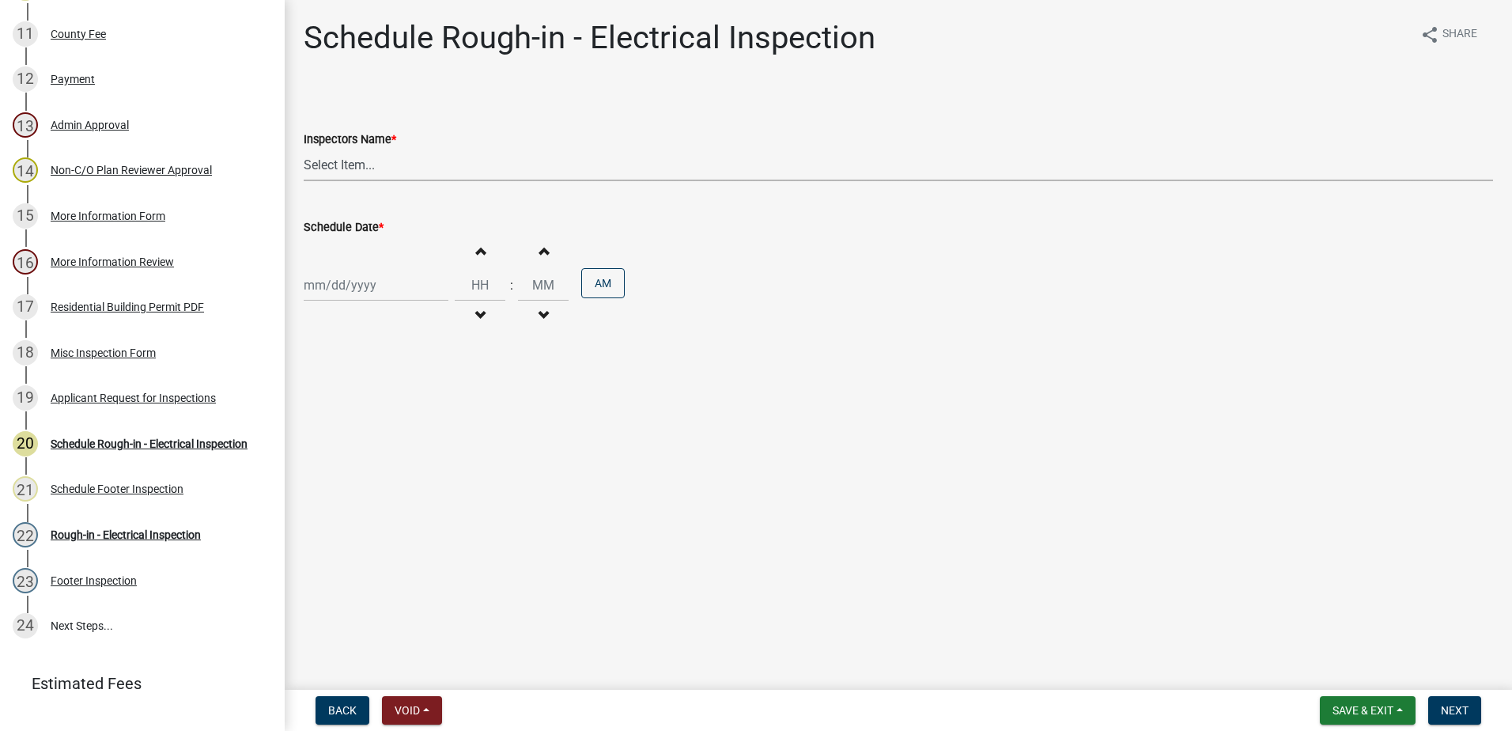
click at [423, 168] on select "Select Item... mrivera ([PERSON_NAME]) [PERSON_NAME] ([PERSON_NAME] ([PERSON_NA…" at bounding box center [898, 165] width 1189 height 32
select select "07642ab0-564c-47bb-824b-0ccf2da83593"
click at [304, 149] on select "Select Item... mrivera ([PERSON_NAME]) [PERSON_NAME] ([PERSON_NAME] ([PERSON_NA…" at bounding box center [898, 165] width 1189 height 32
select select "10"
select select "2025"
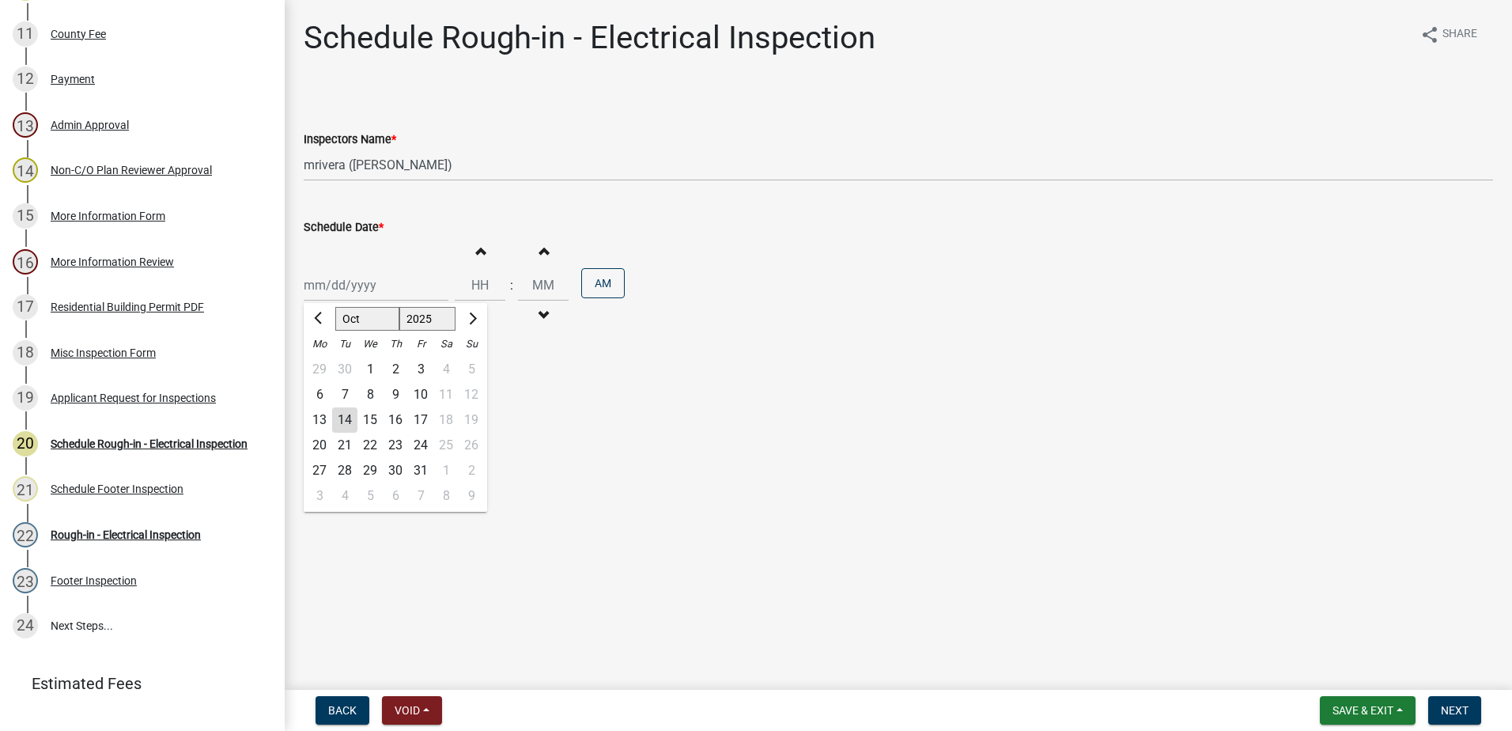
click at [406, 289] on div "[PERSON_NAME] Feb Mar Apr [PERSON_NAME][DATE] Oct Nov [DATE] 1526 1527 1528 152…" at bounding box center [376, 285] width 145 height 32
click at [366, 414] on div "15" at bounding box center [369, 419] width 25 height 25
type input "[DATE]"
click at [1470, 712] on button "Next" at bounding box center [1454, 710] width 53 height 28
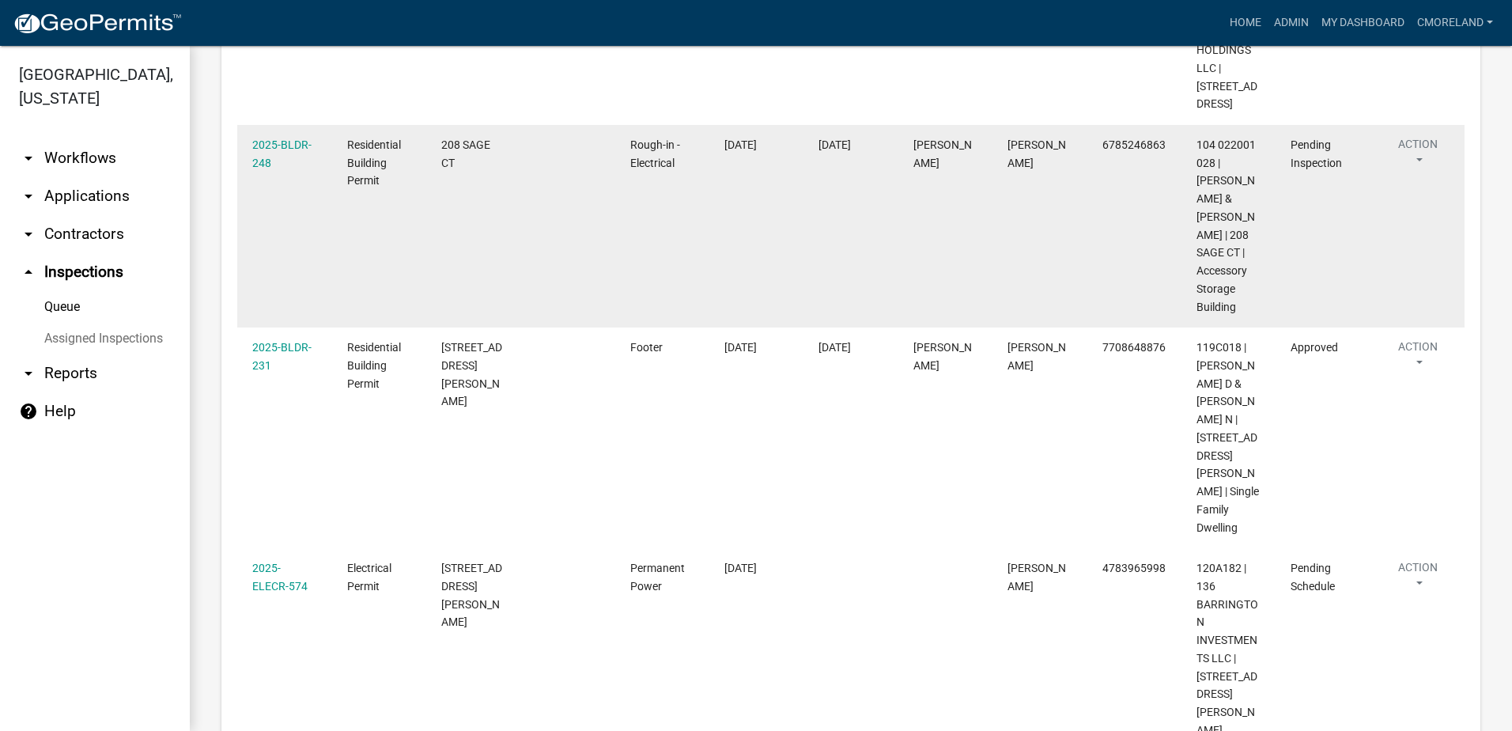
scroll to position [554, 0]
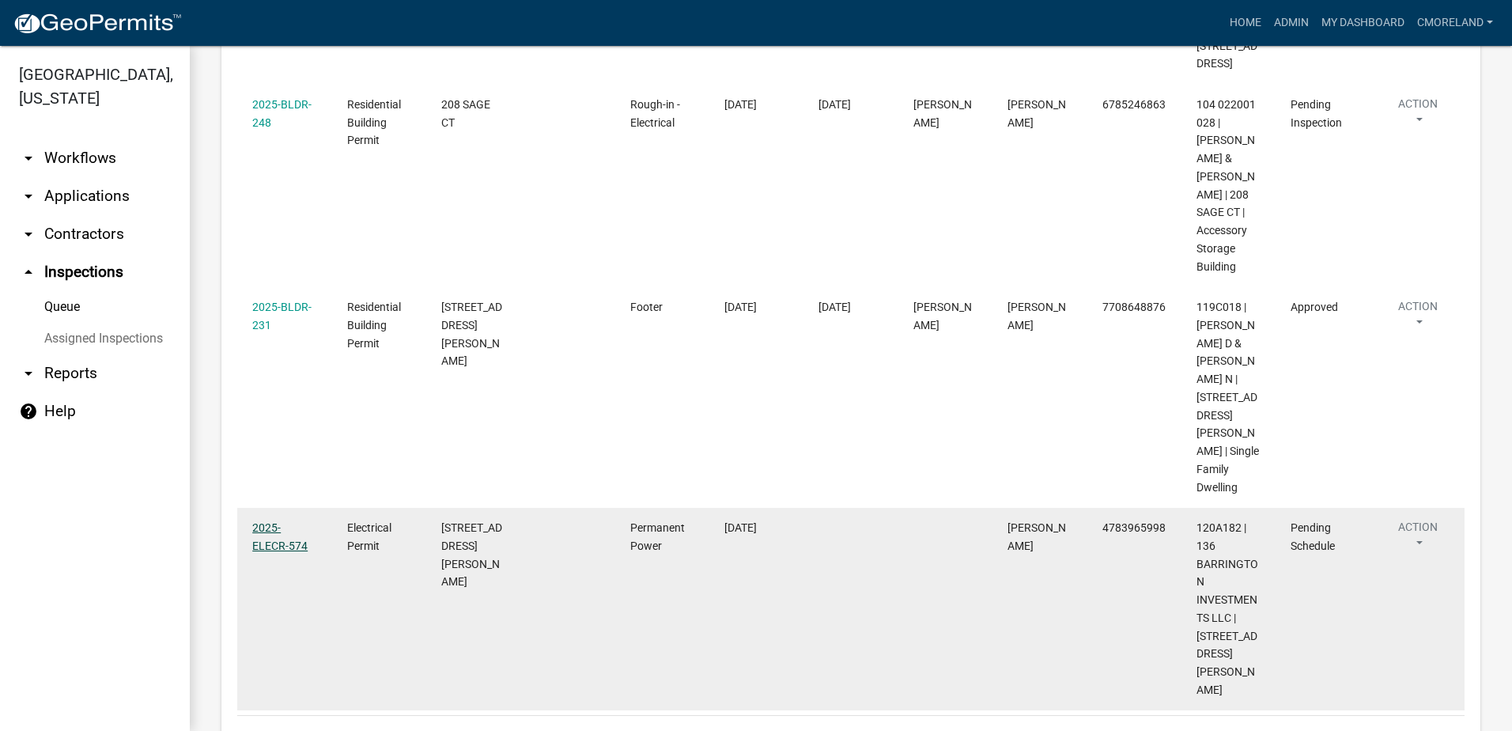
click at [291, 521] on link "2025-ELECR-574" at bounding box center [279, 536] width 55 height 31
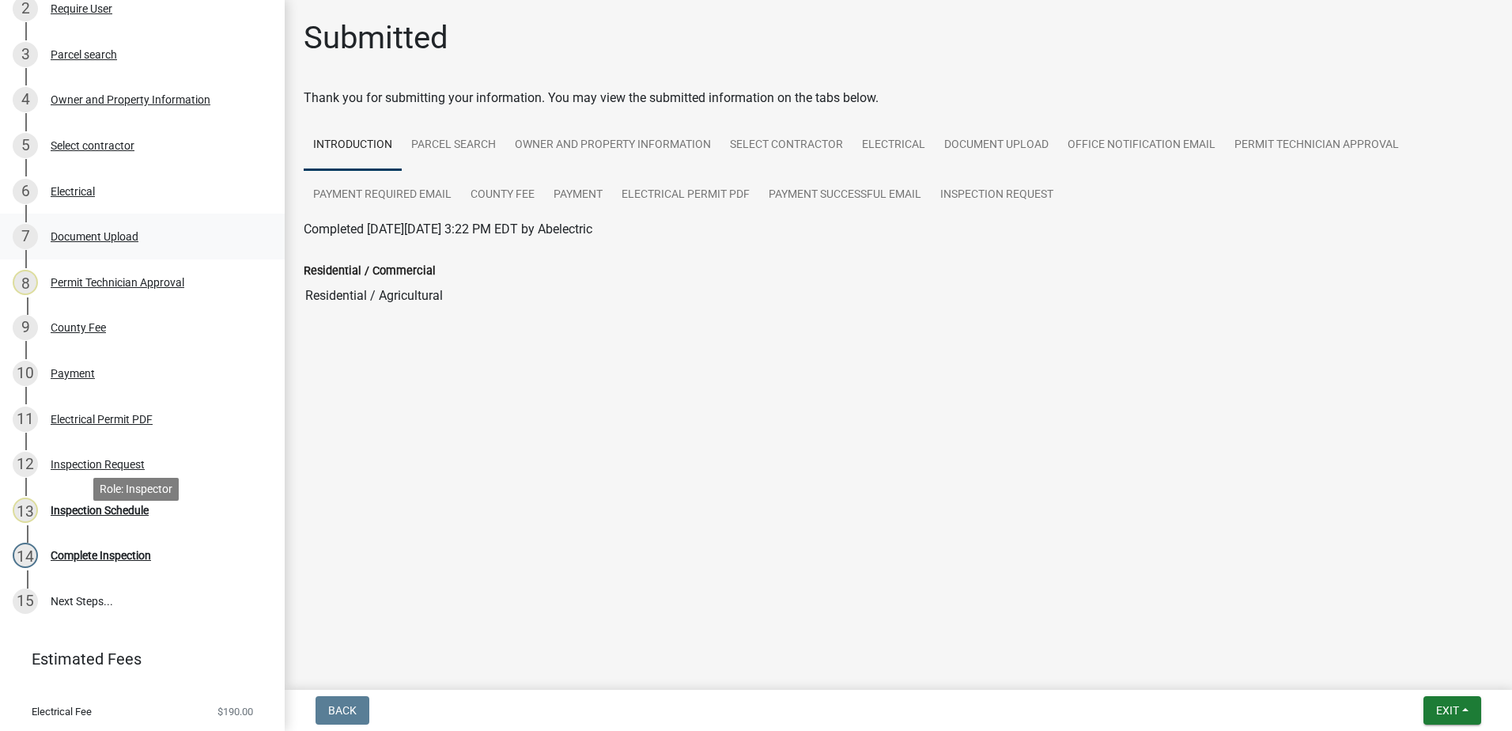
scroll to position [367, 0]
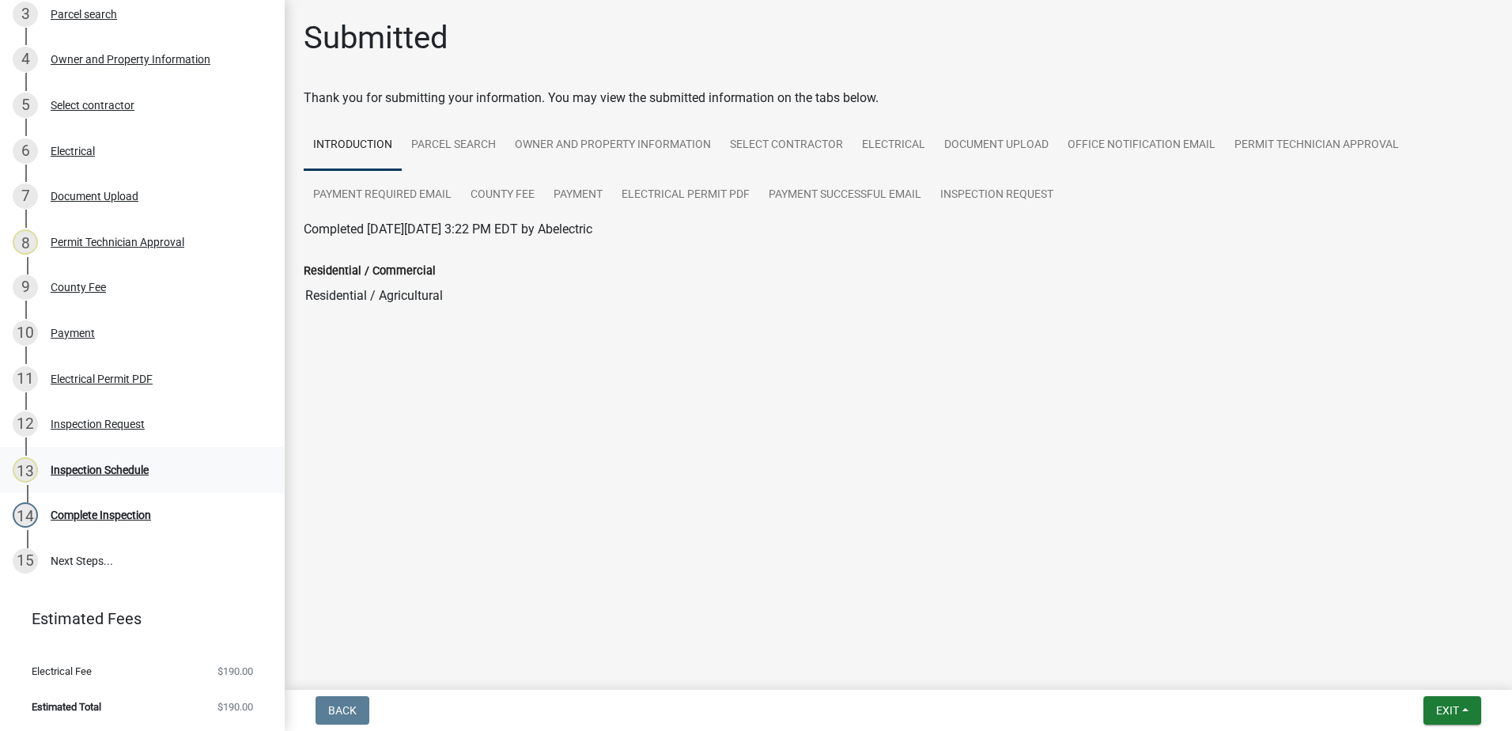
click at [110, 468] on div "Inspection Schedule" at bounding box center [100, 469] width 98 height 11
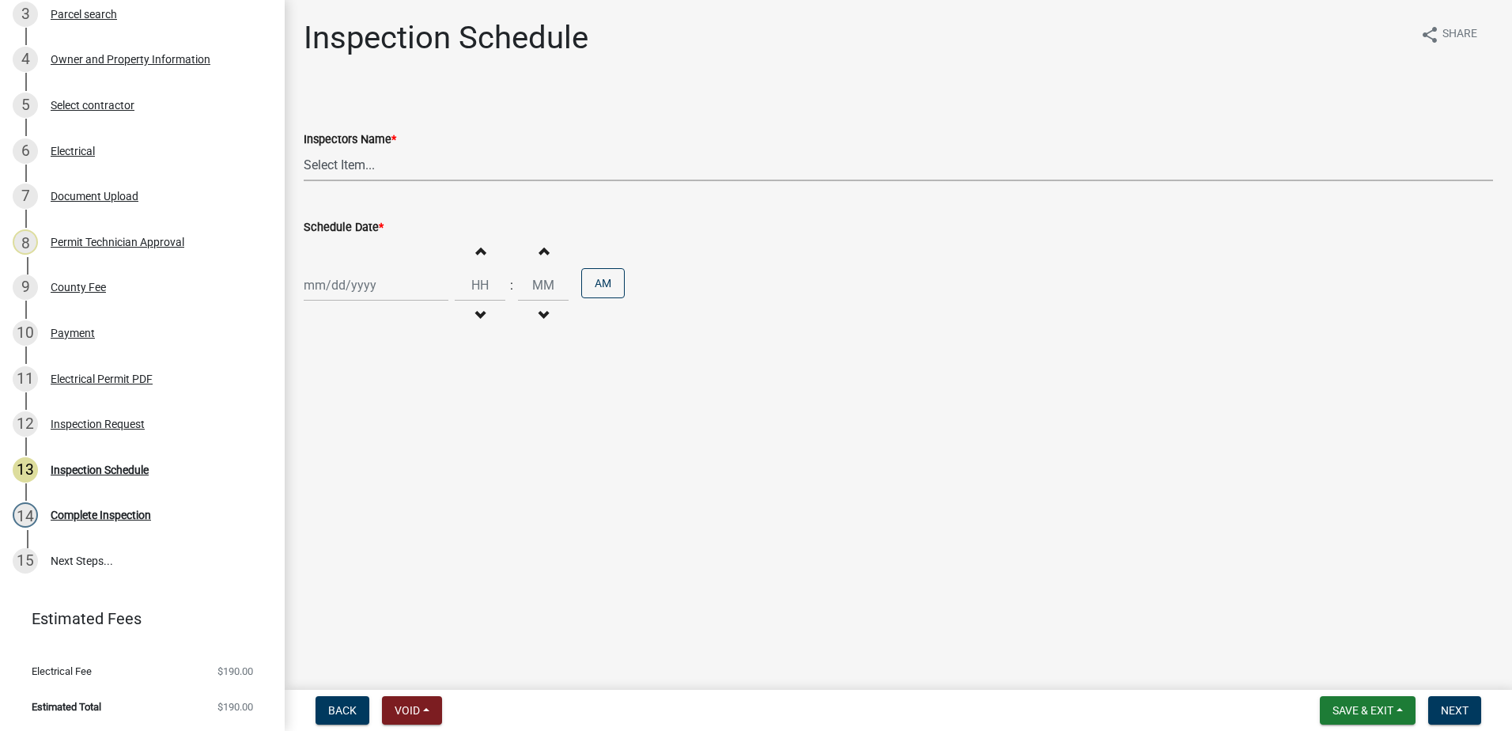
click at [418, 167] on select "Select Item... mrivera ([PERSON_NAME]) [PERSON_NAME] ([PERSON_NAME] ([PERSON_NA…" at bounding box center [898, 165] width 1189 height 32
select select "07642ab0-564c-47bb-824b-0ccf2da83593"
click at [304, 149] on select "Select Item... mrivera ([PERSON_NAME]) [PERSON_NAME] ([PERSON_NAME] ([PERSON_NA…" at bounding box center [898, 165] width 1189 height 32
select select "10"
select select "2025"
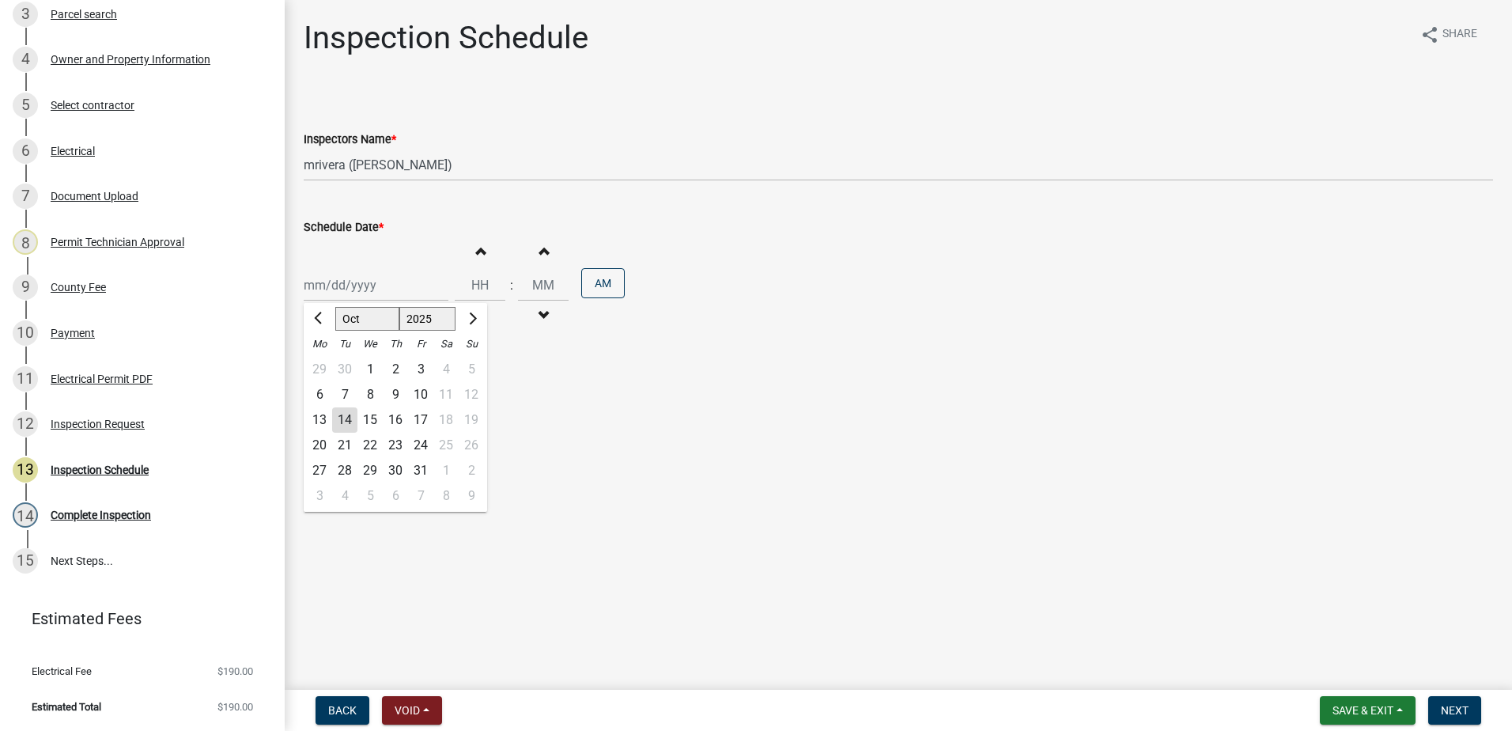
click at [372, 286] on div "[PERSON_NAME] Feb Mar Apr [PERSON_NAME][DATE] Oct Nov [DATE] 1526 1527 1528 152…" at bounding box center [376, 285] width 145 height 32
click at [375, 418] on div "15" at bounding box center [369, 419] width 25 height 25
type input "[DATE]"
click at [1462, 712] on span "Next" at bounding box center [1455, 710] width 28 height 13
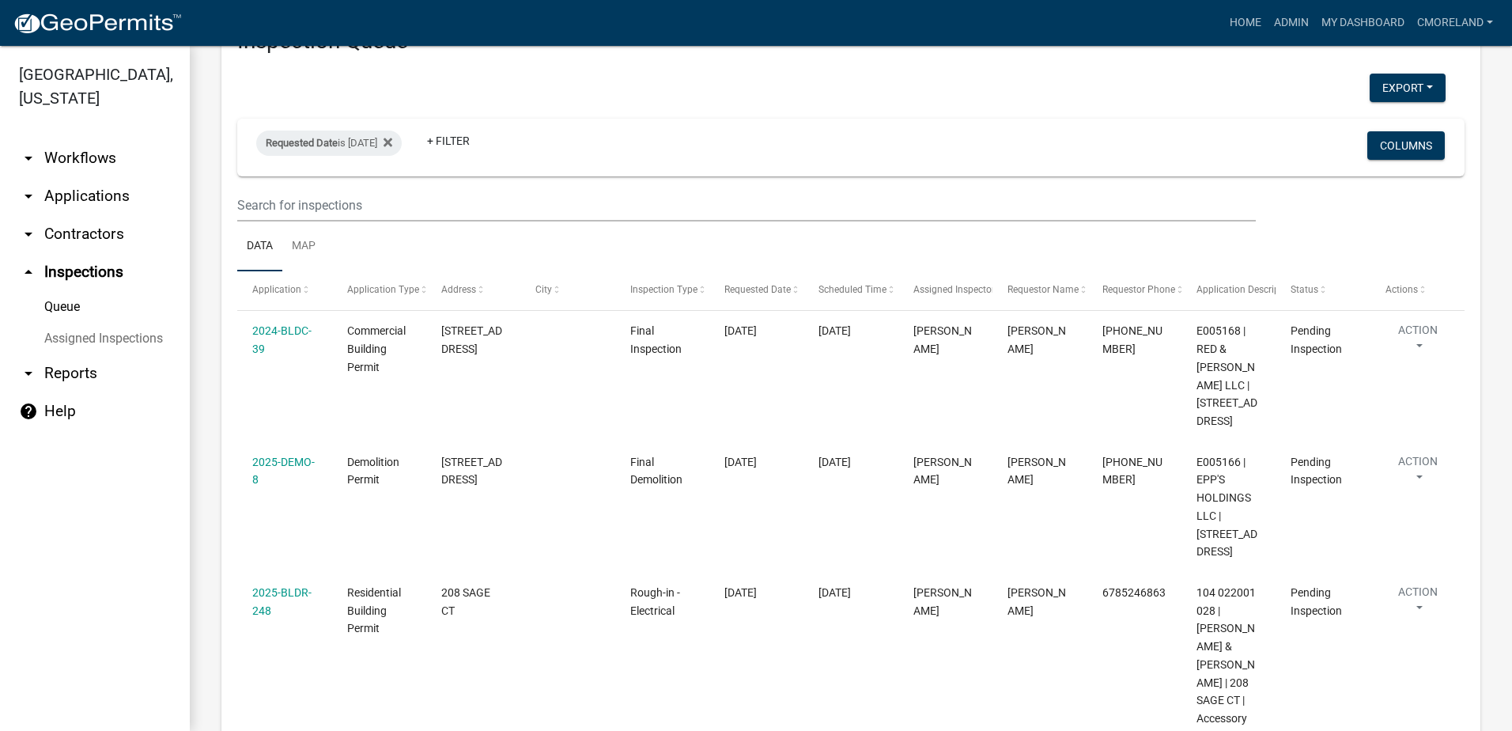
scroll to position [35, 0]
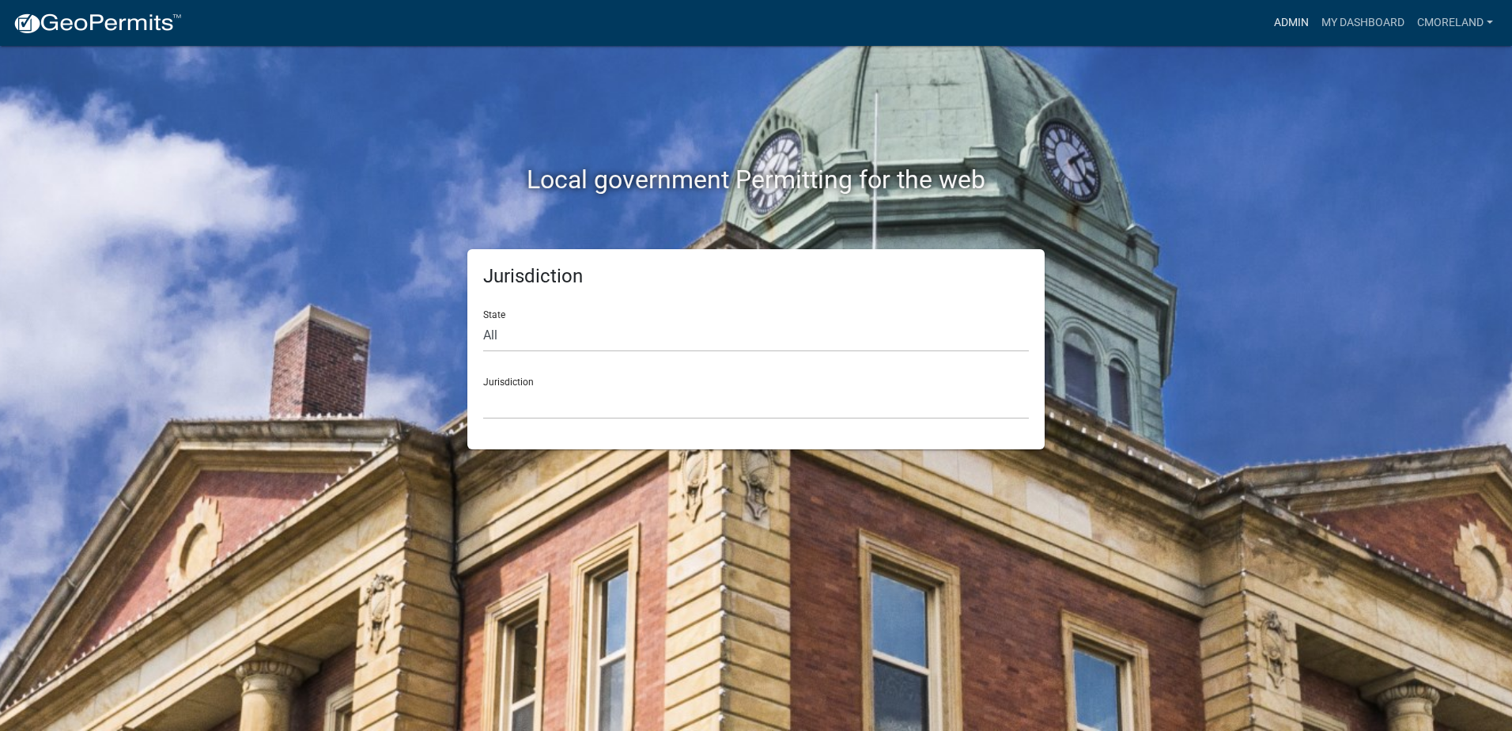
click at [1291, 19] on link "Admin" at bounding box center [1291, 23] width 47 height 30
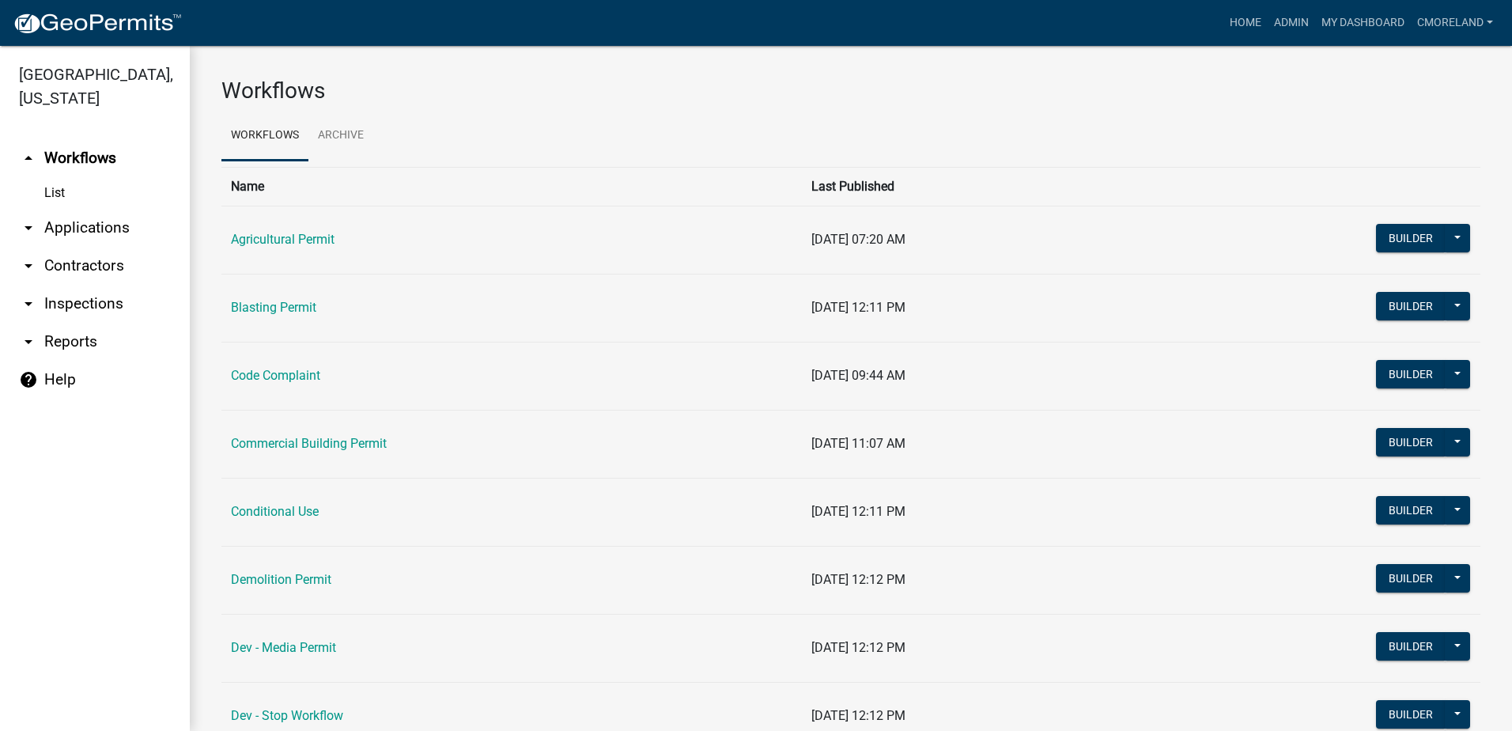
click at [88, 296] on link "arrow_drop_down Inspections" at bounding box center [95, 304] width 190 height 38
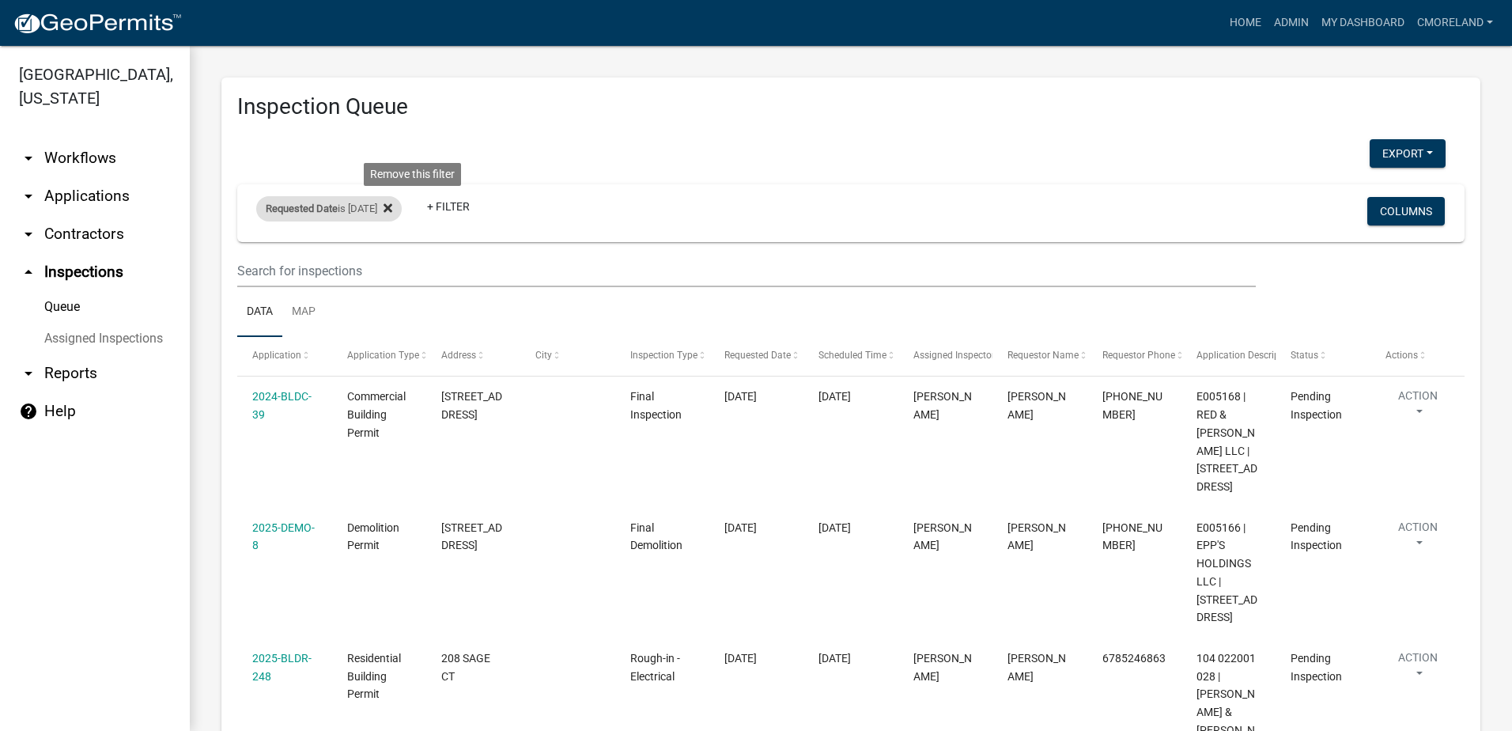
click at [392, 198] on fa-icon at bounding box center [384, 208] width 15 height 25
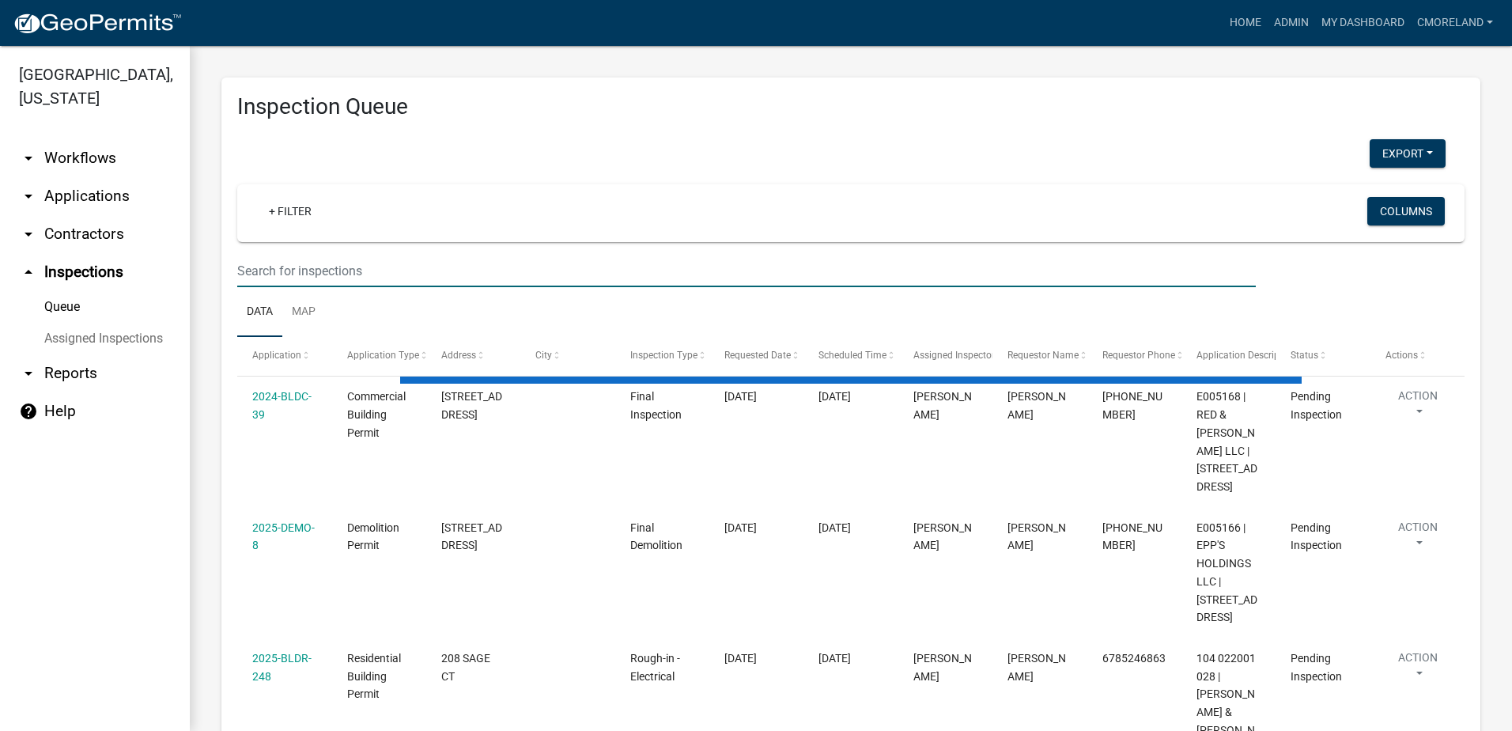
click at [352, 264] on input "text" at bounding box center [746, 271] width 1019 height 32
select select "2: 50"
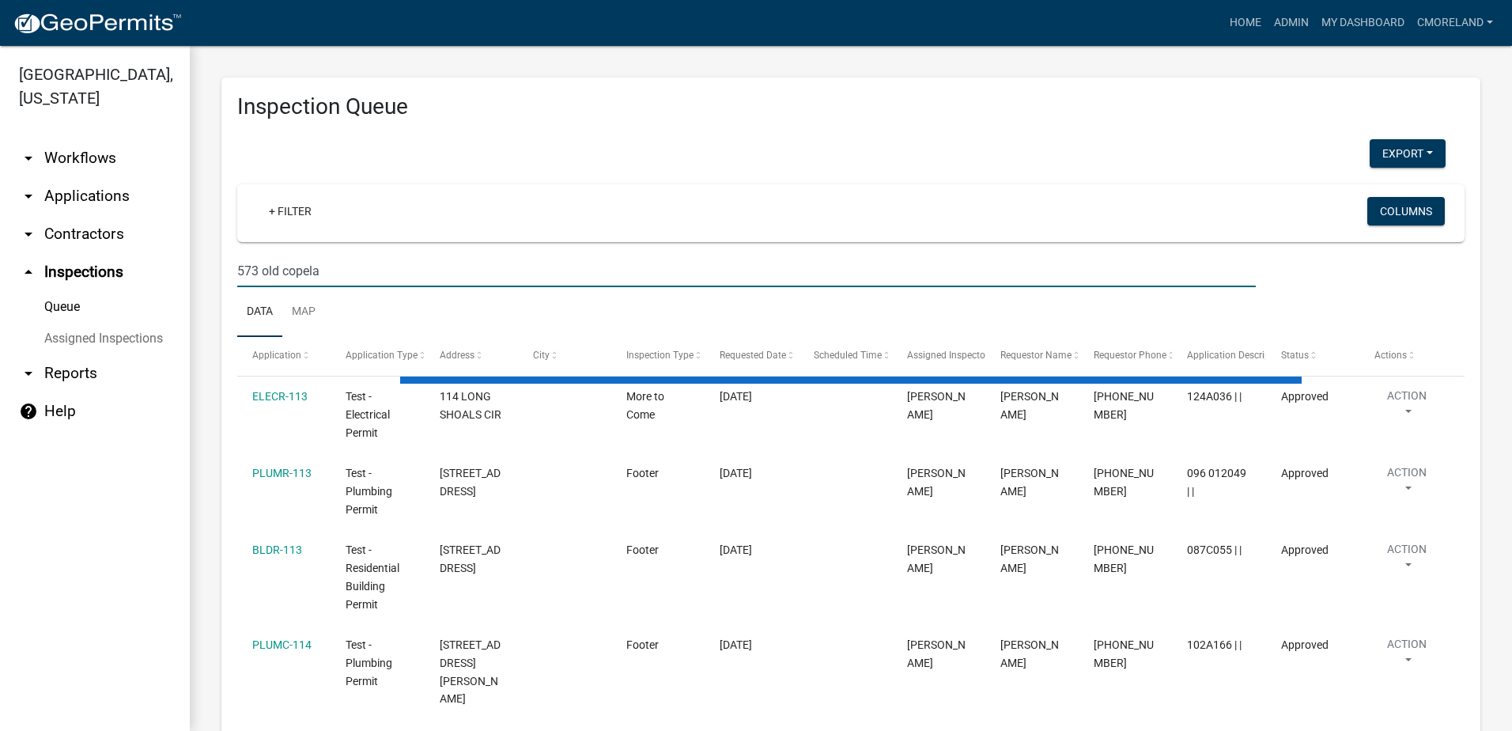
type input "573 old copelan"
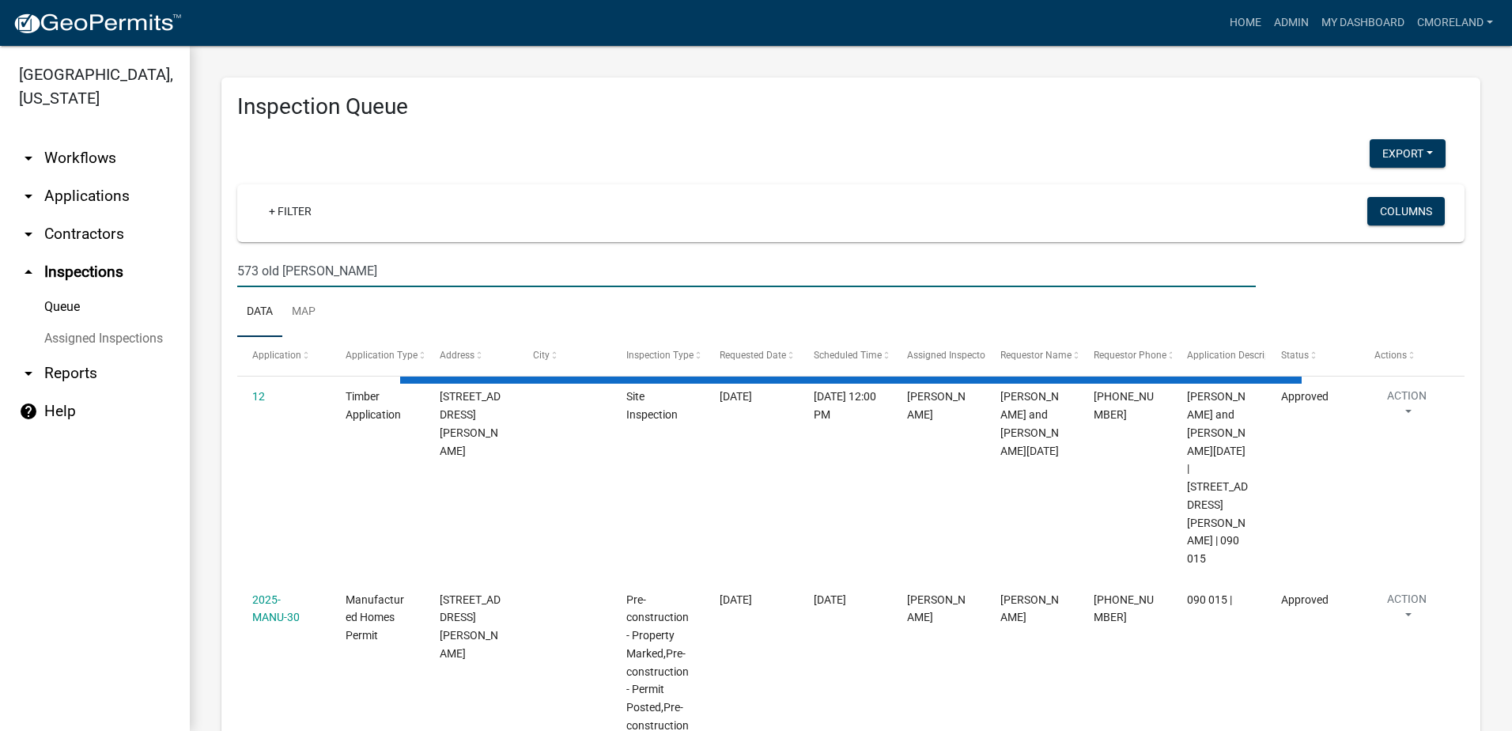
select select "2: 50"
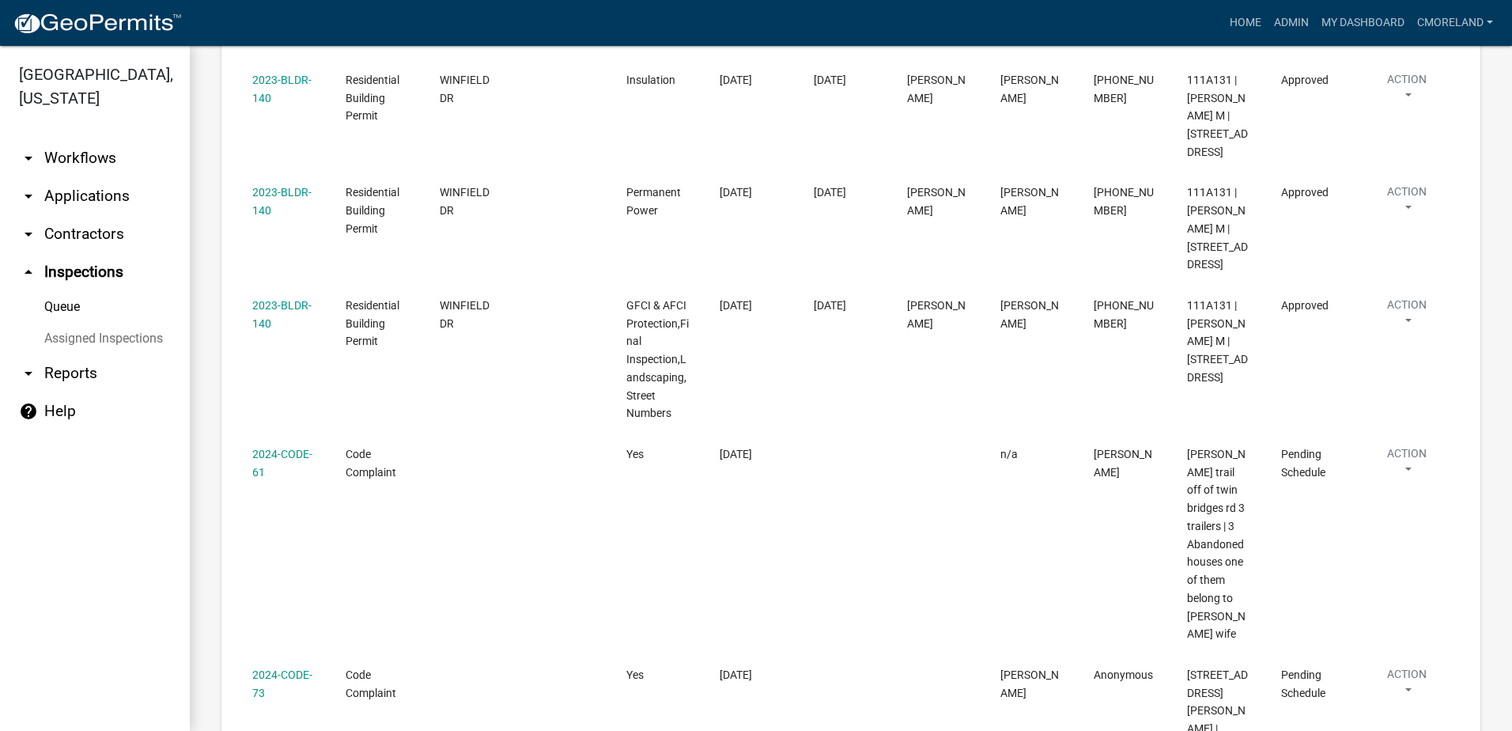
scroll to position [647, 0]
